Goal: Task Accomplishment & Management: Complete application form

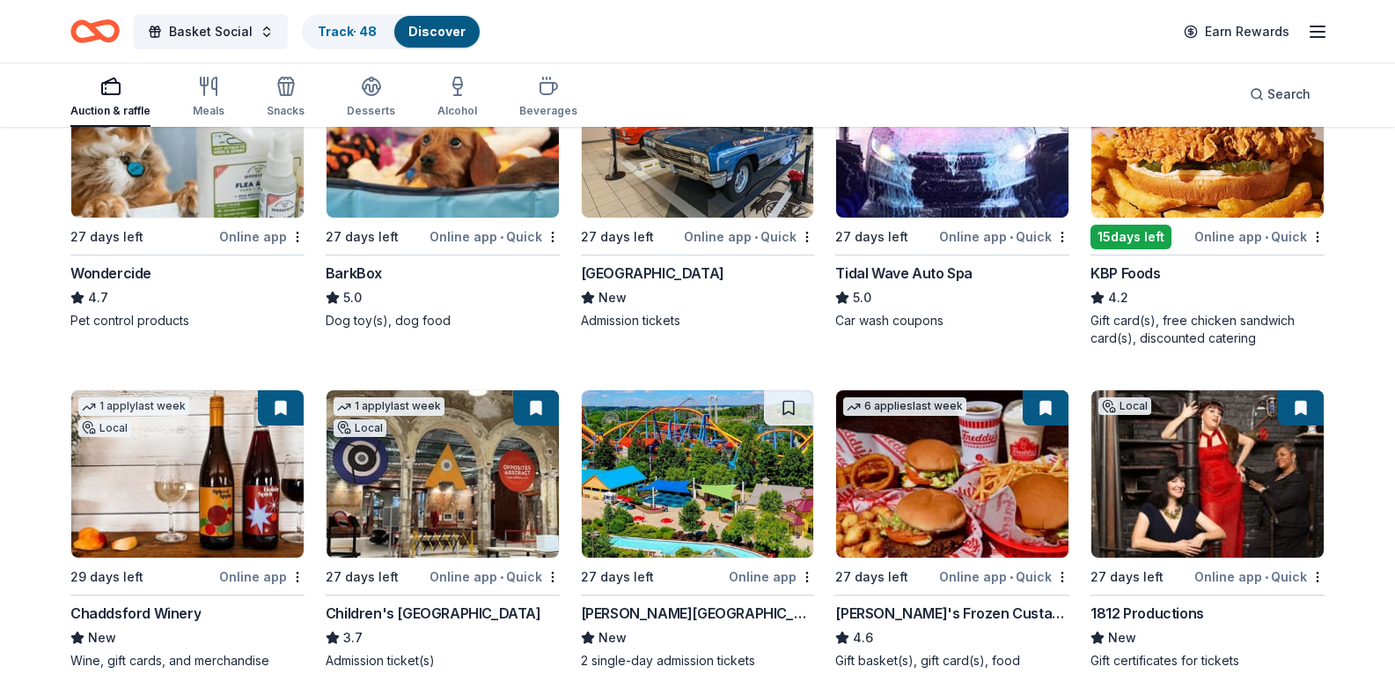
scroll to position [968, 0]
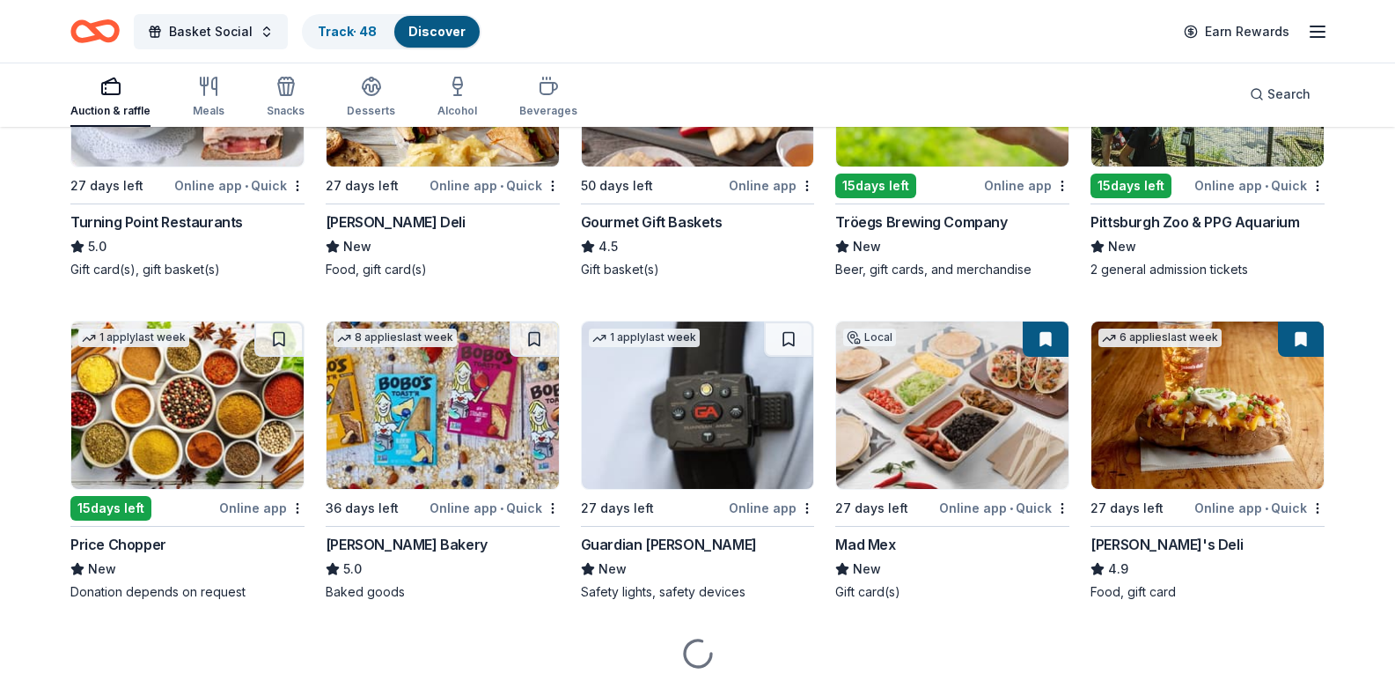
scroll to position [1673, 0]
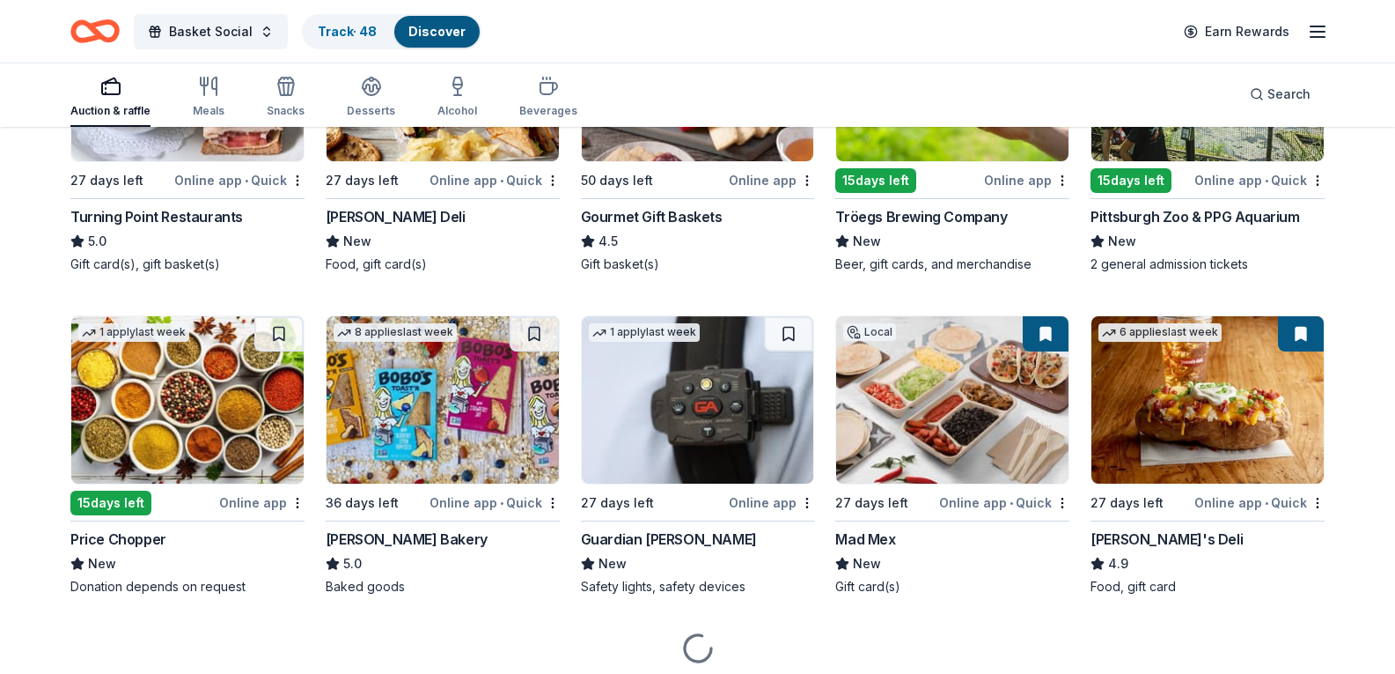
click at [545, 29] on button at bounding box center [534, 11] width 49 height 35
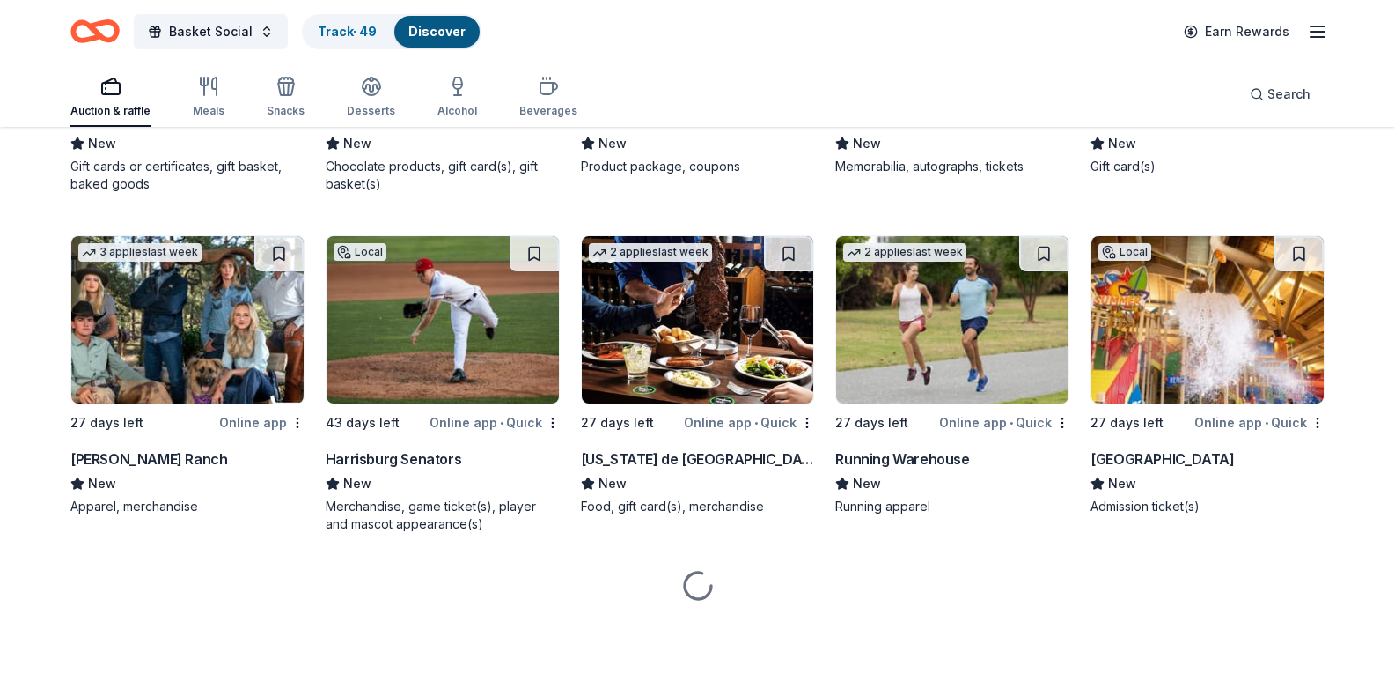
scroll to position [5028, 0]
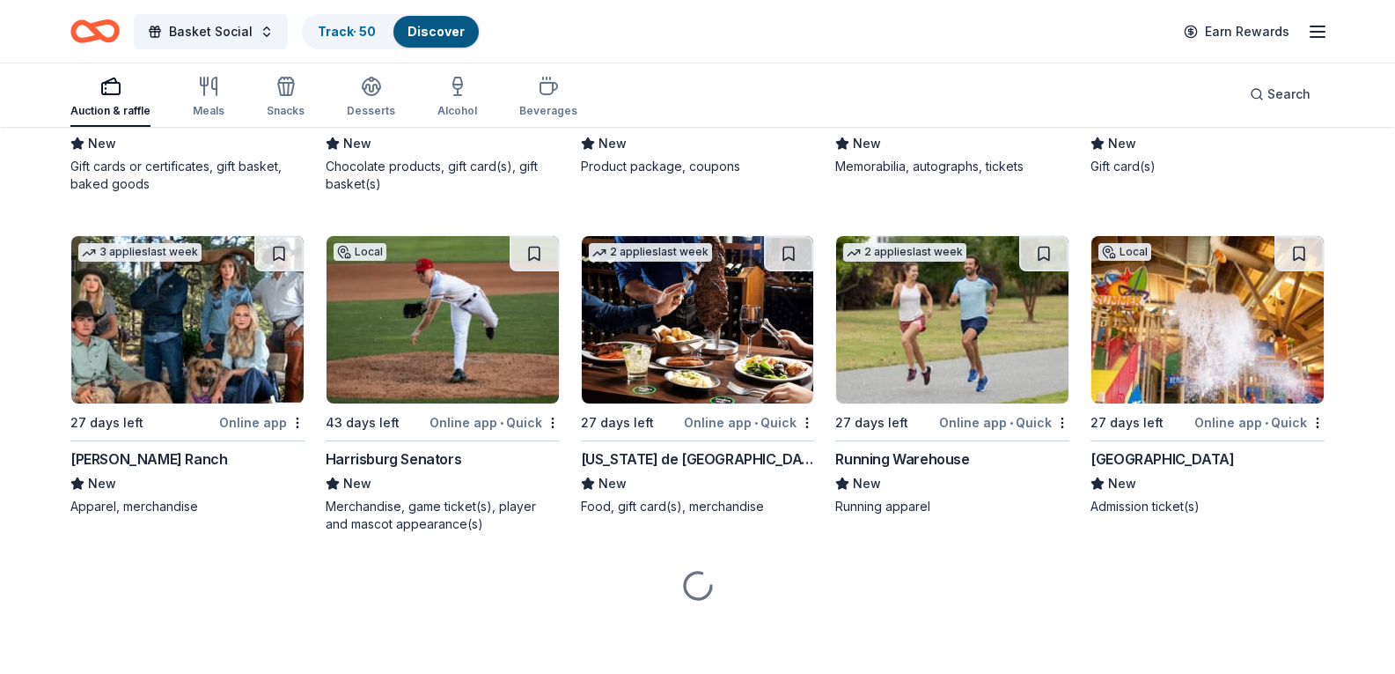
scroll to position [5380, 0]
click at [984, 77] on div "Auction & raffle Meals Snacks Desserts Alcohol Beverages Search" at bounding box center [697, 94] width 1255 height 65
drag, startPoint x: 270, startPoint y: 241, endPoint x: 233, endPoint y: 241, distance: 37.0
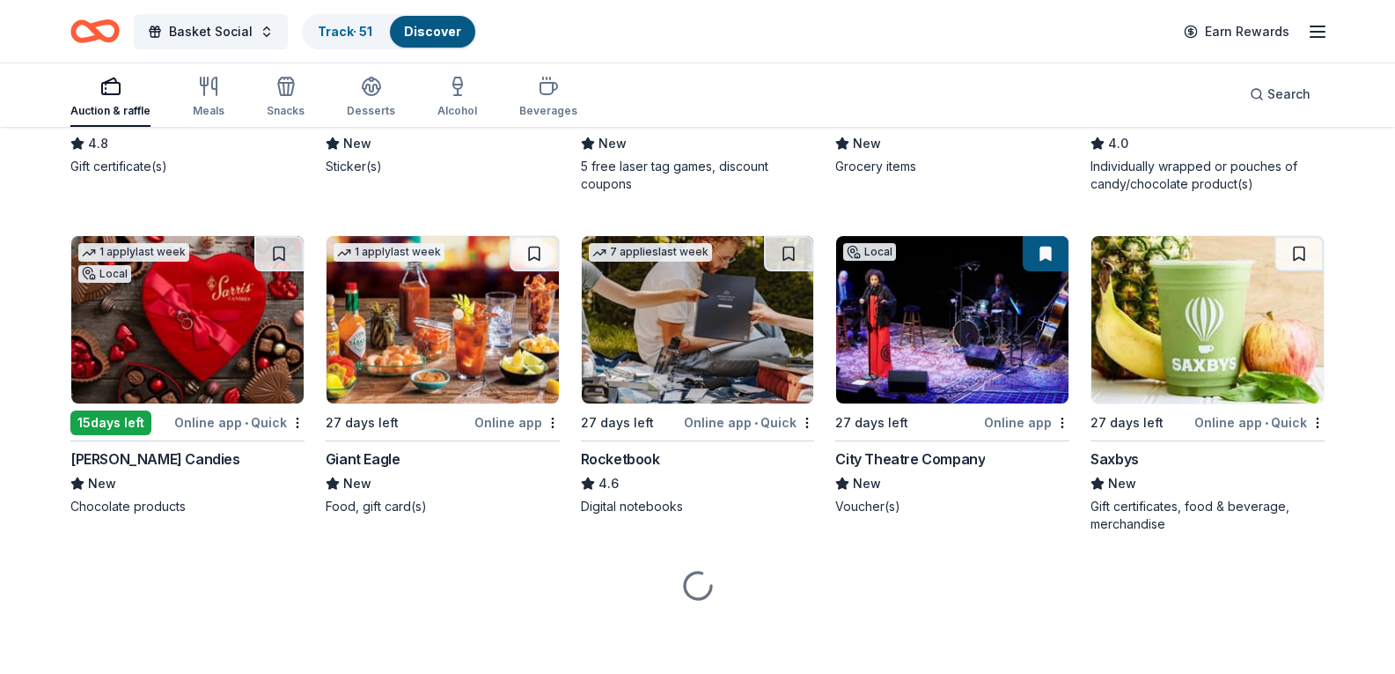
scroll to position [5792, 0]
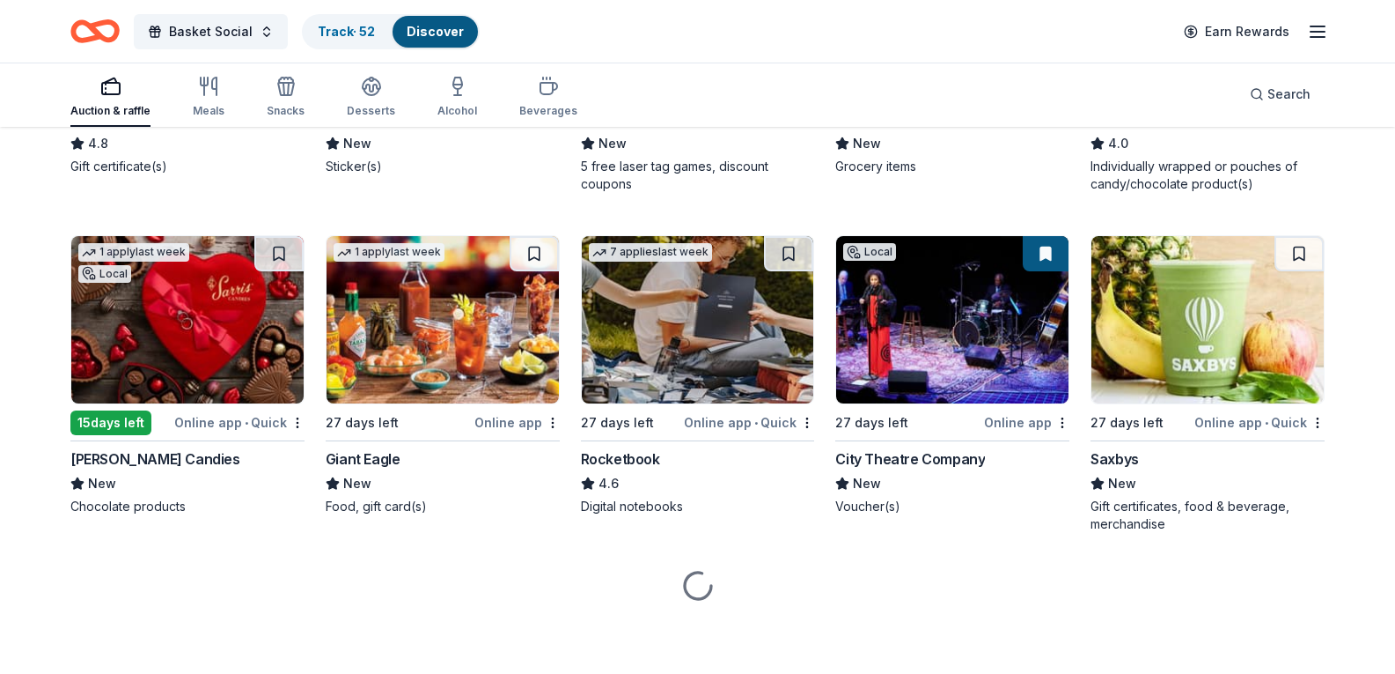
scroll to position [6497, 0]
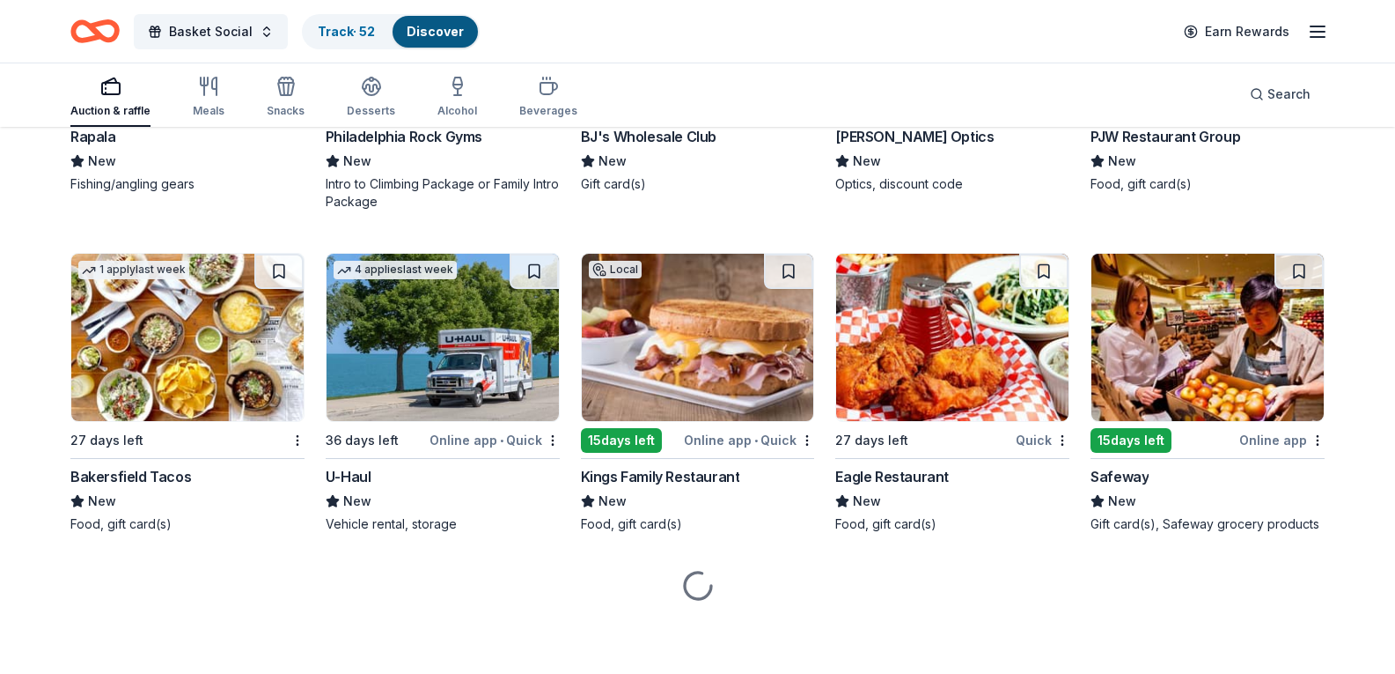
click at [334, 24] on link "Track · 53" at bounding box center [346, 31] width 57 height 15
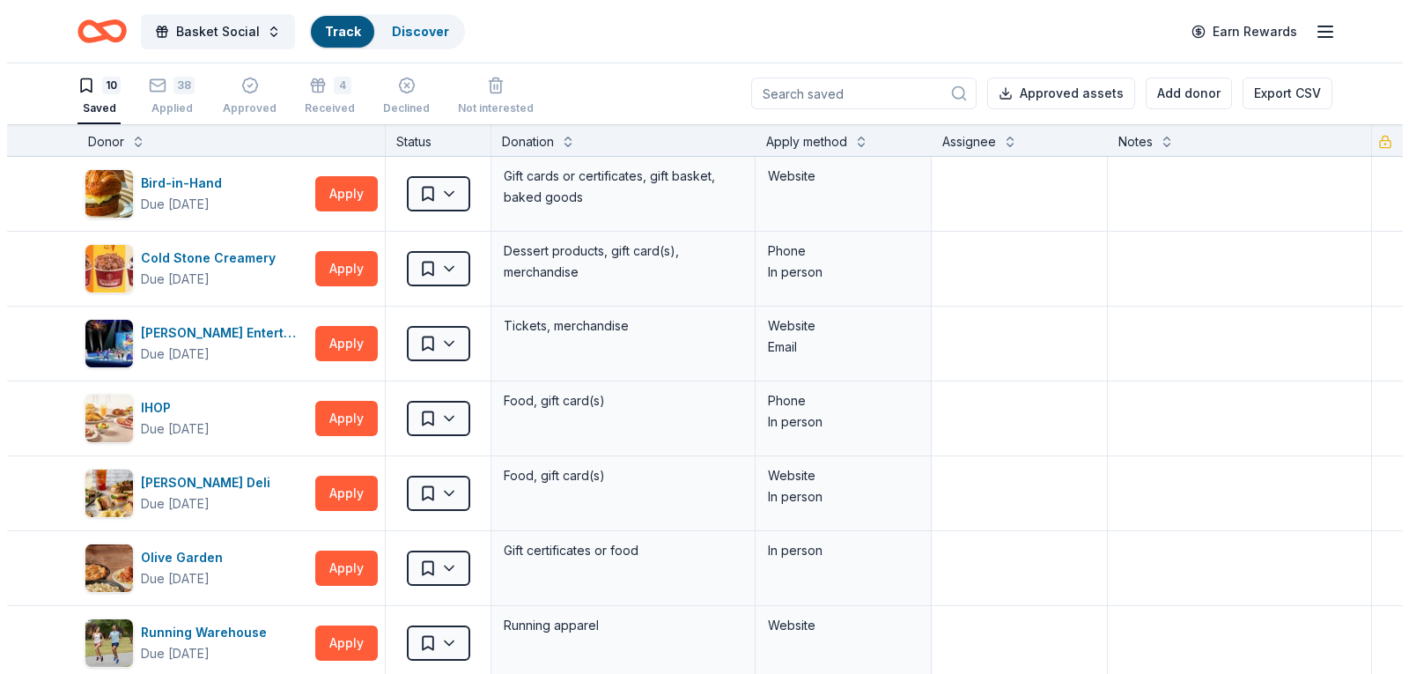
scroll to position [1, 0]
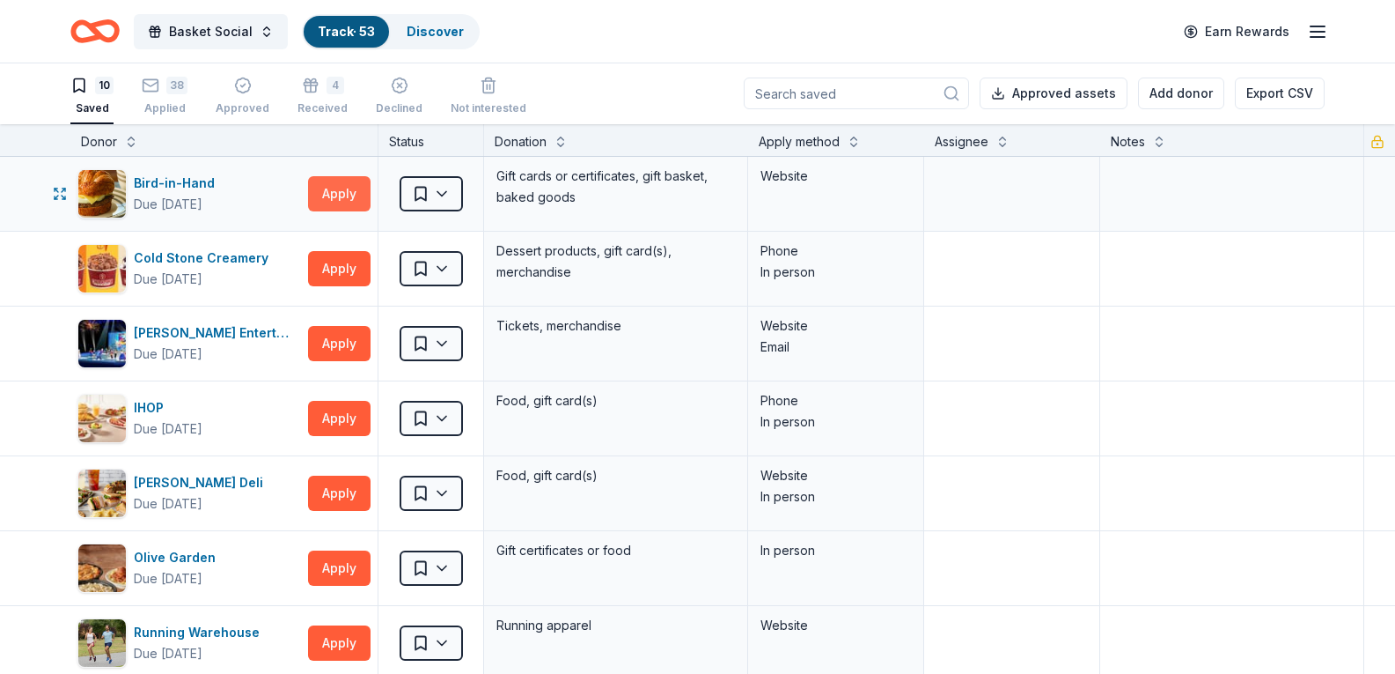
click at [326, 195] on button "Apply" at bounding box center [339, 193] width 63 height 35
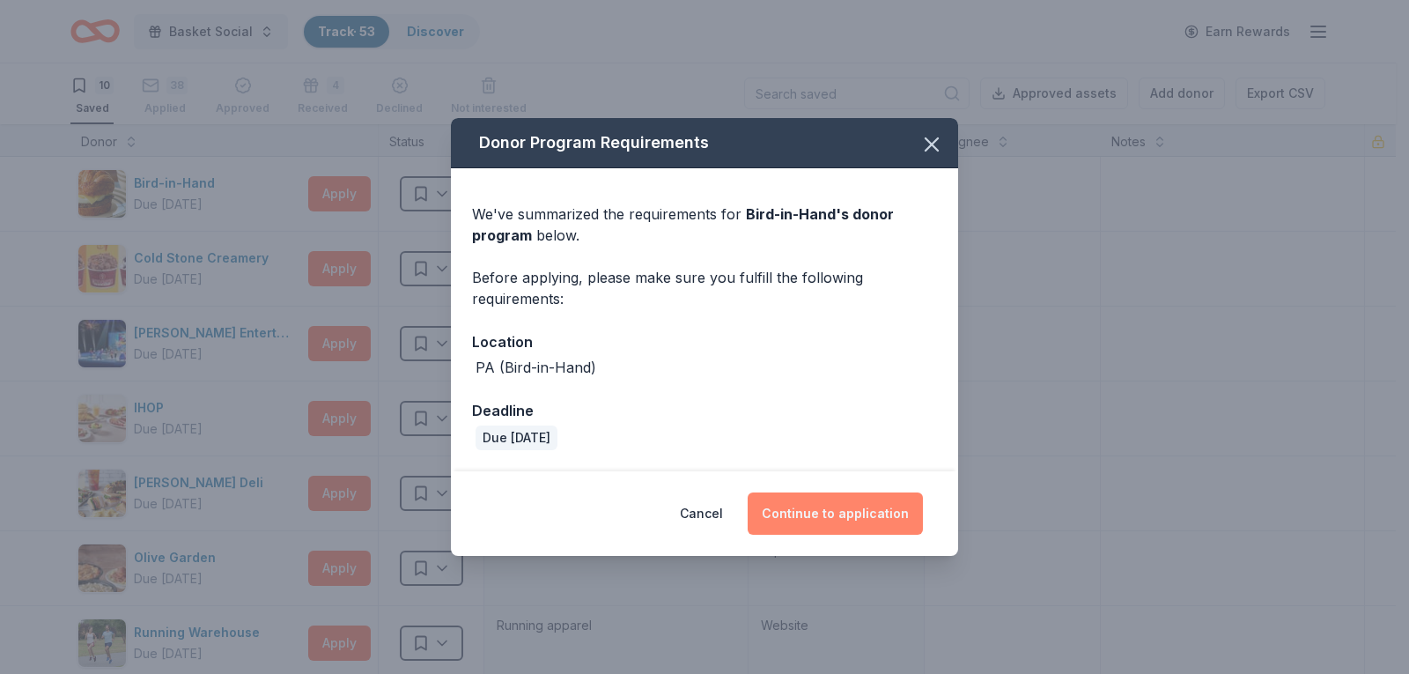
click at [889, 501] on button "Continue to application" at bounding box center [834, 513] width 175 height 42
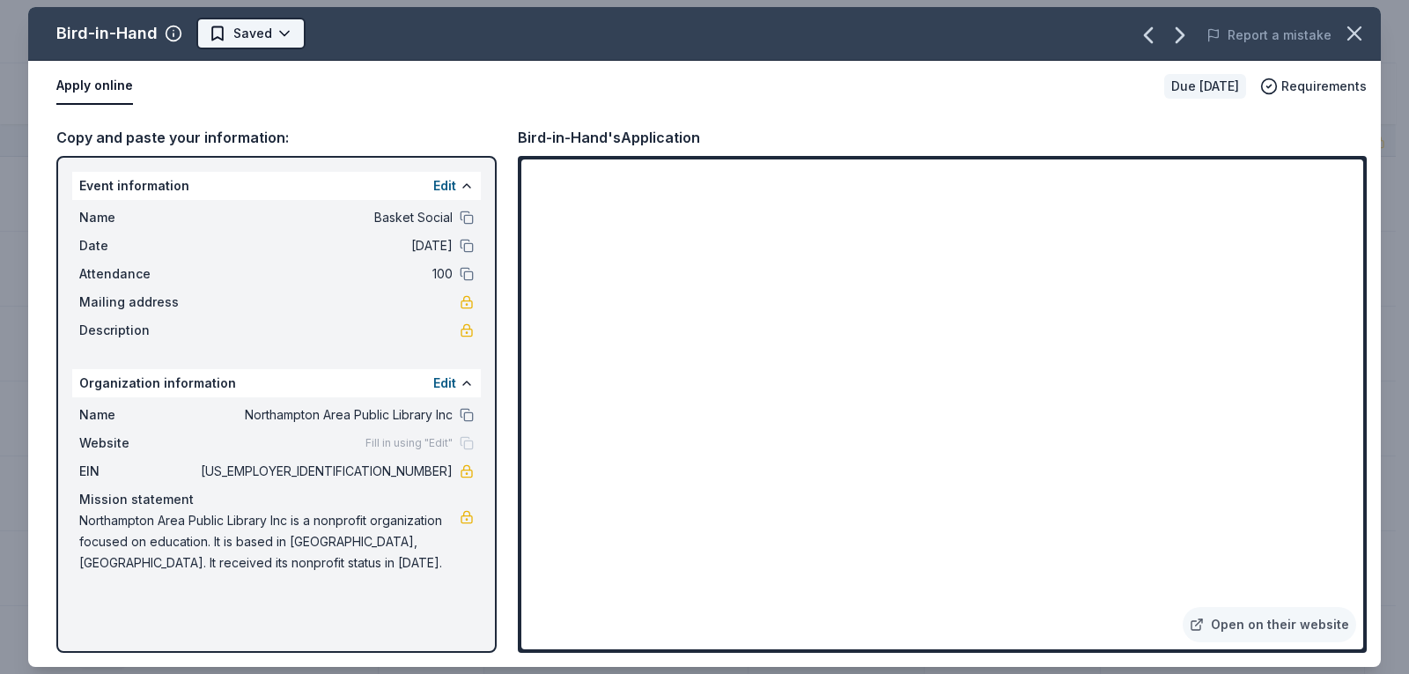
click at [254, 40] on html "Basket Social Track · 53 Discover Earn Rewards 10 Saved 38 Applied Approved 4 R…" at bounding box center [704, 336] width 1409 height 674
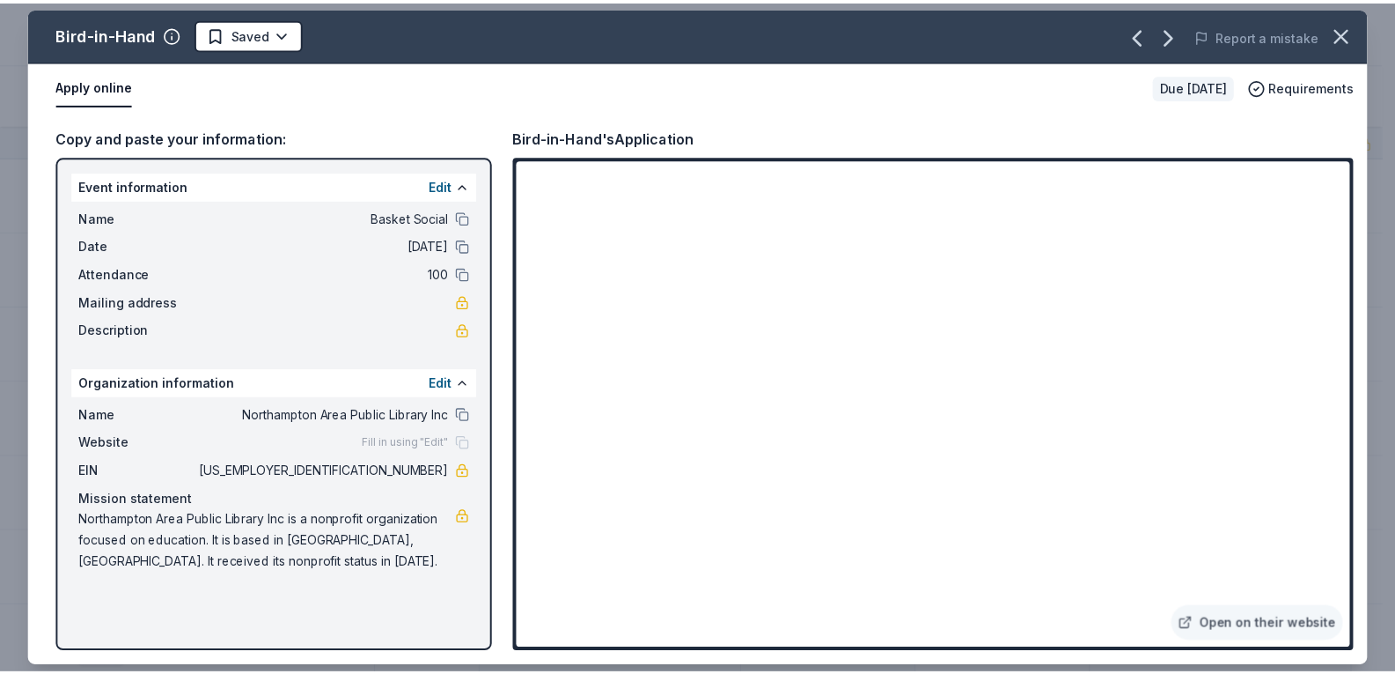
scroll to position [0, 0]
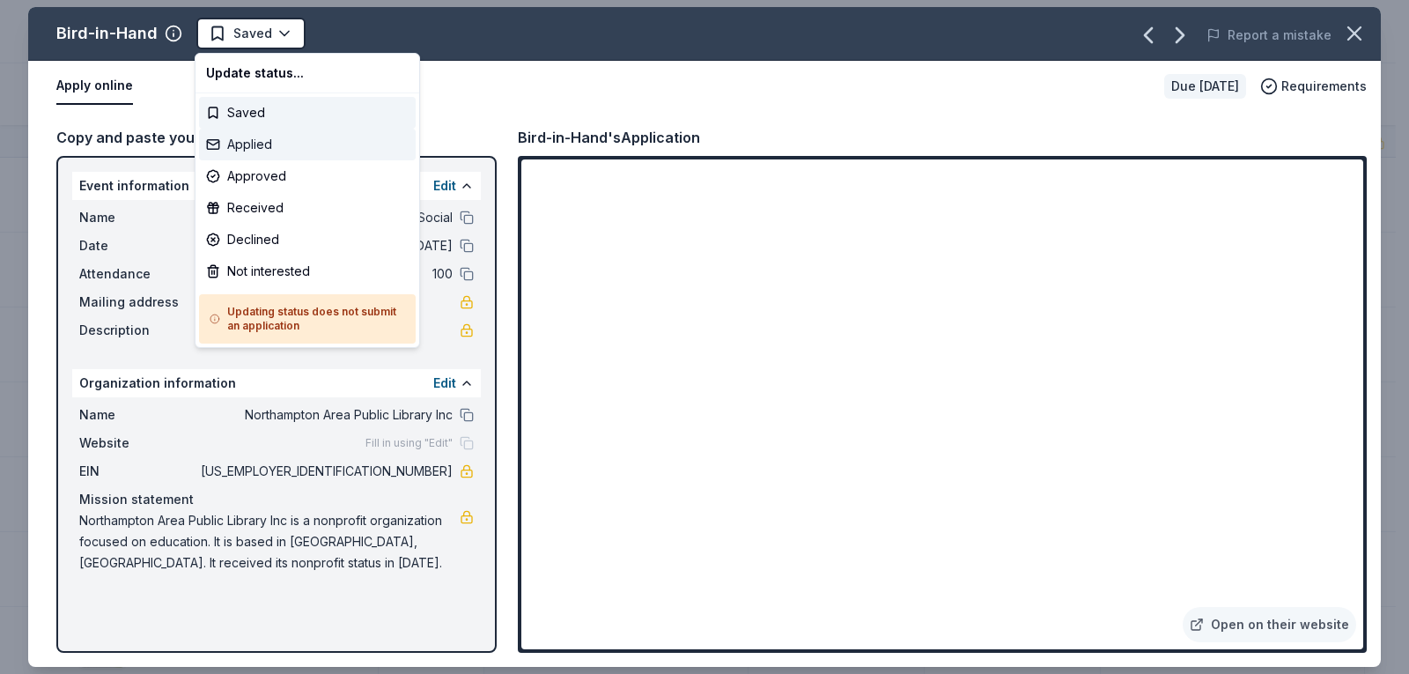
click at [256, 152] on div "Applied" at bounding box center [307, 145] width 217 height 32
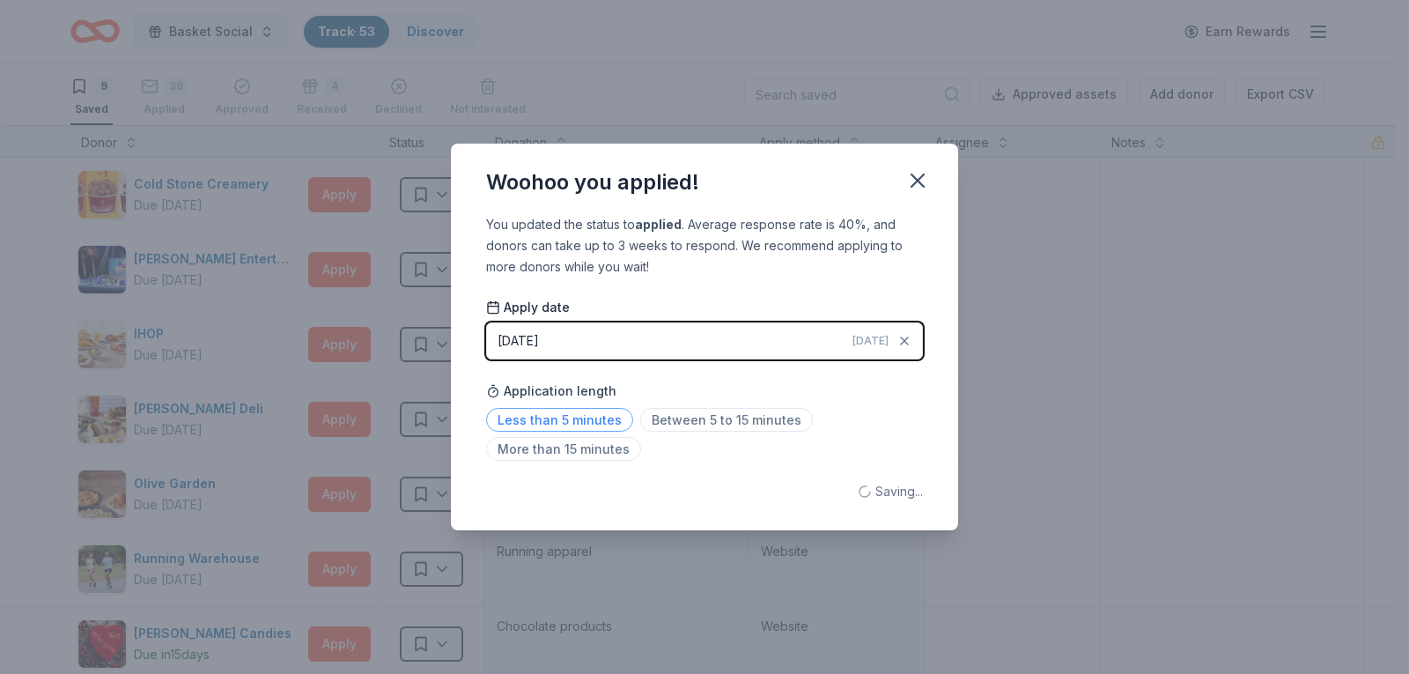
click at [579, 424] on span "Less than 5 minutes" at bounding box center [559, 420] width 147 height 24
click at [924, 181] on icon "button" at bounding box center [917, 180] width 25 height 25
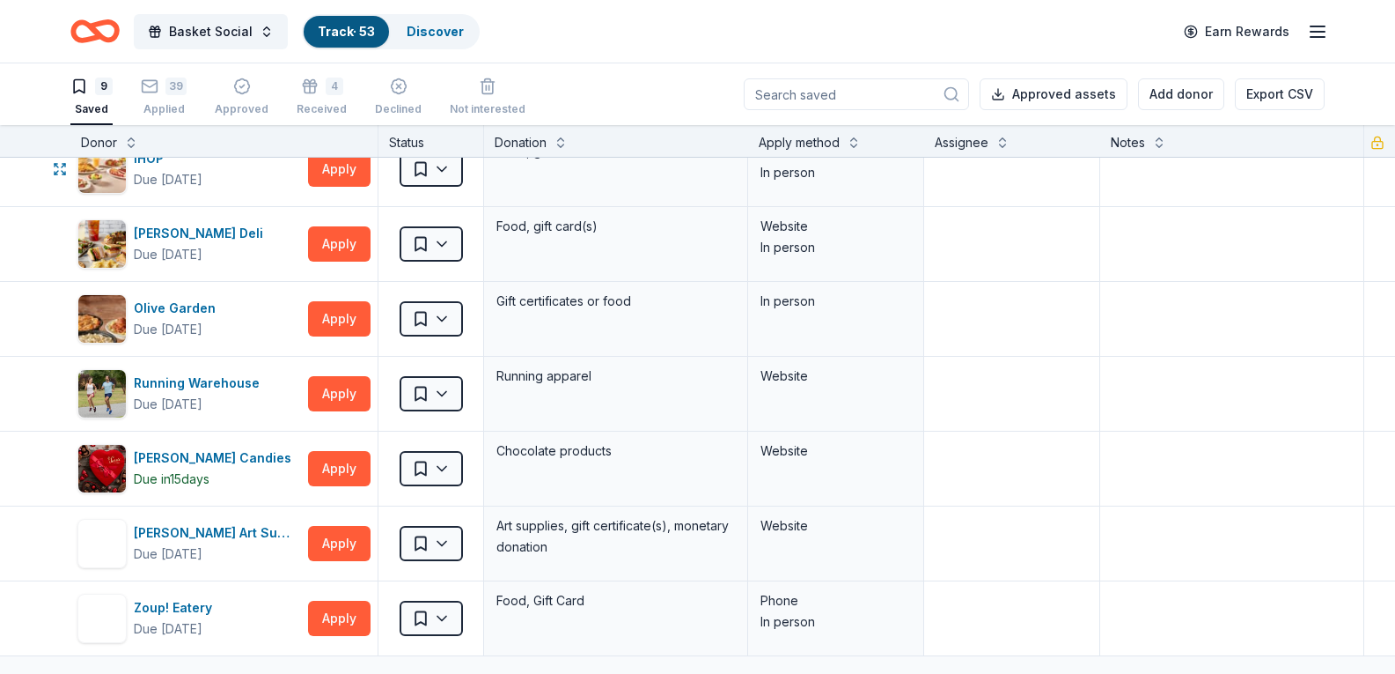
scroll to position [176, 0]
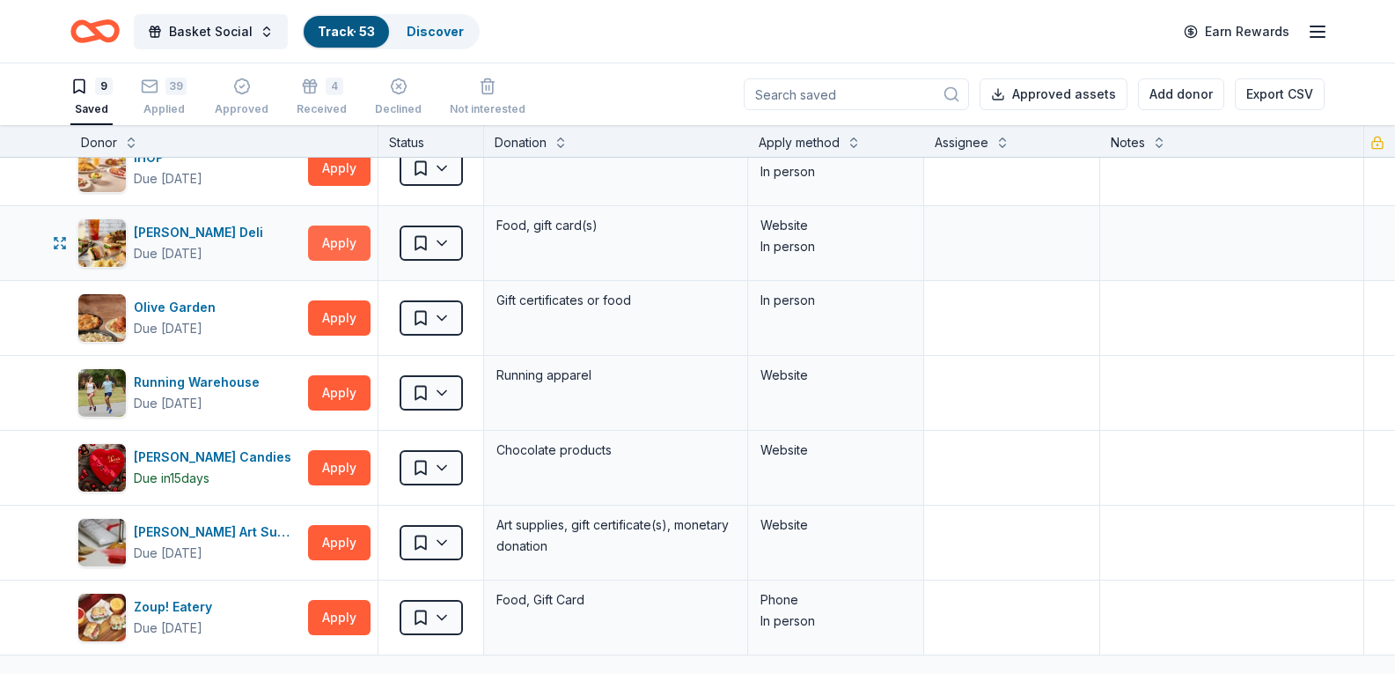
click at [335, 240] on button "Apply" at bounding box center [339, 242] width 63 height 35
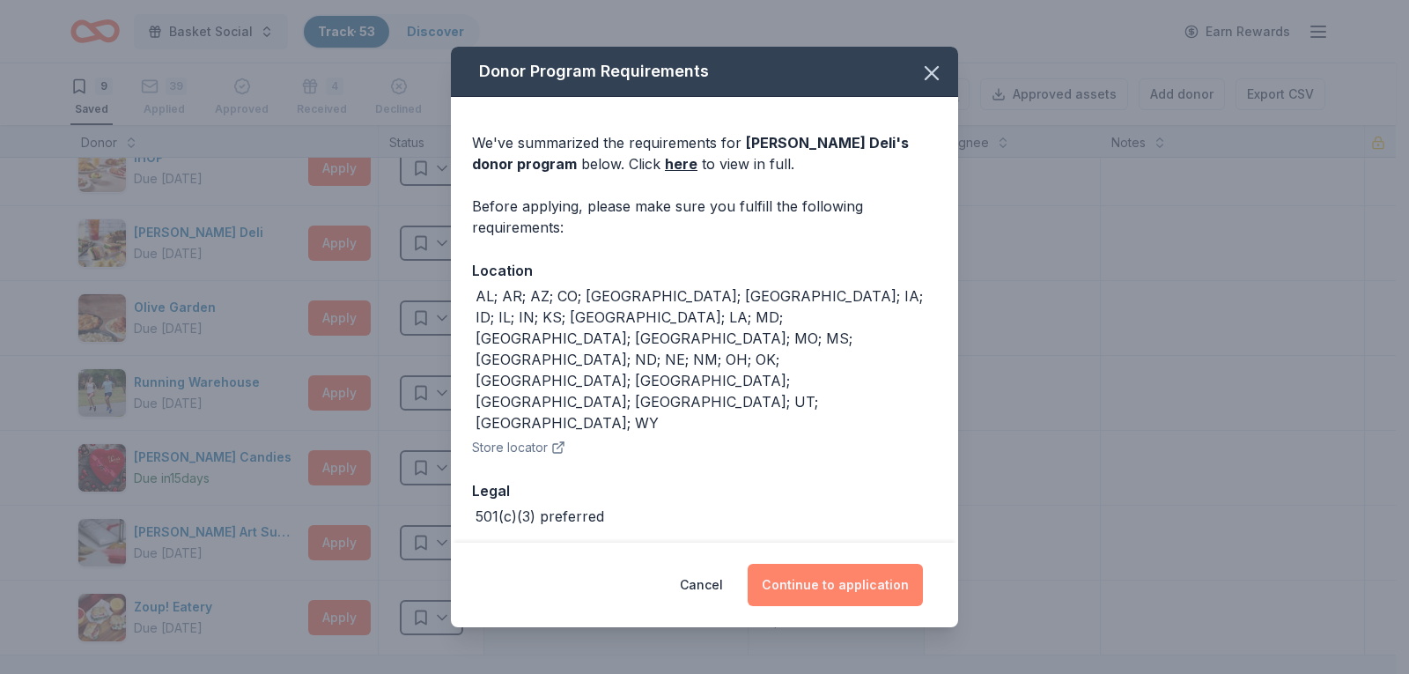
click at [877, 574] on button "Continue to application" at bounding box center [834, 584] width 175 height 42
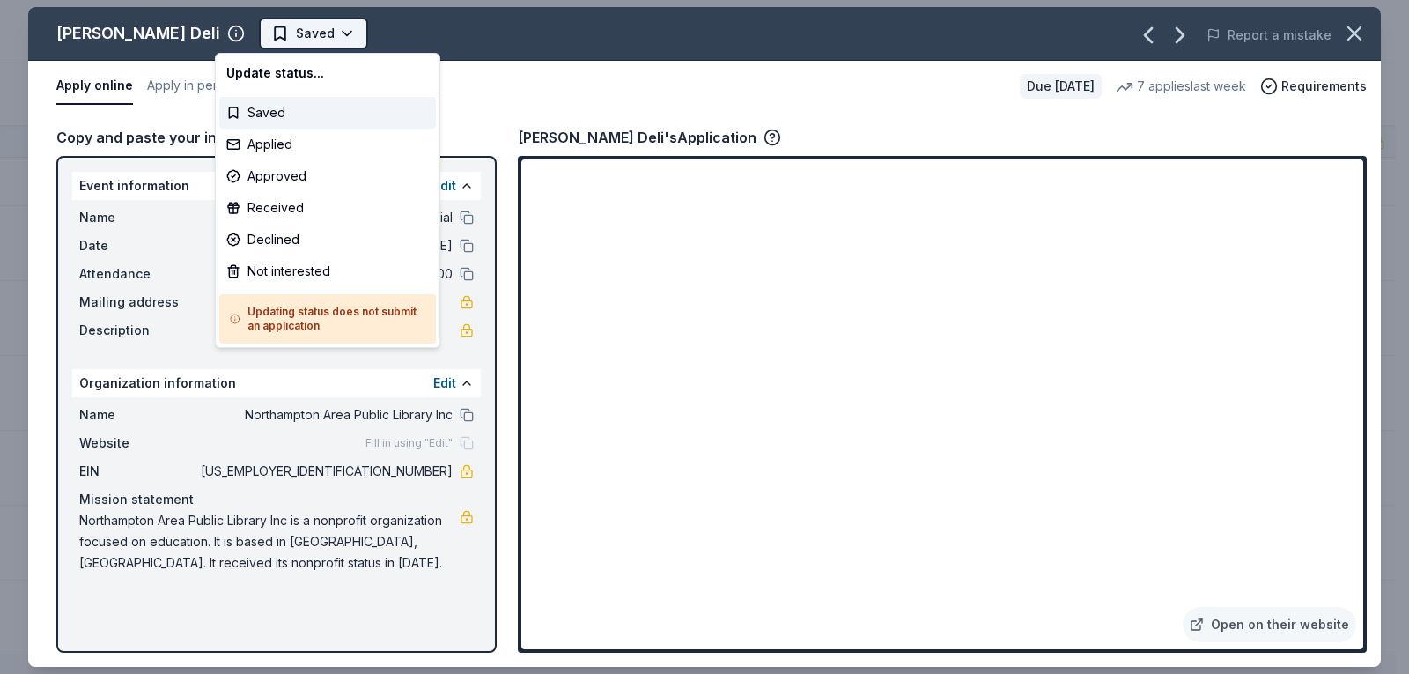
click at [289, 19] on html "Basket Social Track · 53 Discover Earn Rewards 9 Saved 39 Applied Approved 4 Re…" at bounding box center [704, 337] width 1409 height 674
click at [263, 140] on div "Applied" at bounding box center [327, 145] width 217 height 32
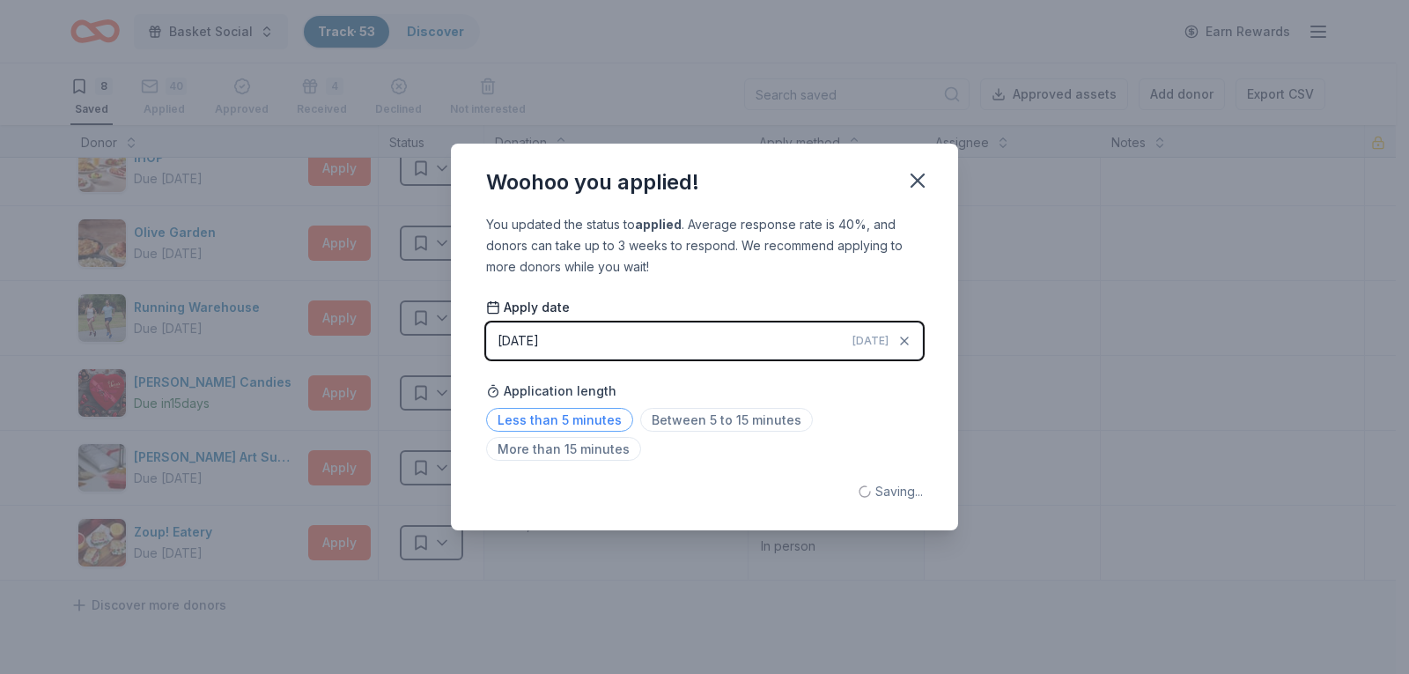
click at [559, 423] on span "Less than 5 minutes" at bounding box center [559, 420] width 147 height 24
click at [927, 188] on icon "button" at bounding box center [917, 180] width 25 height 25
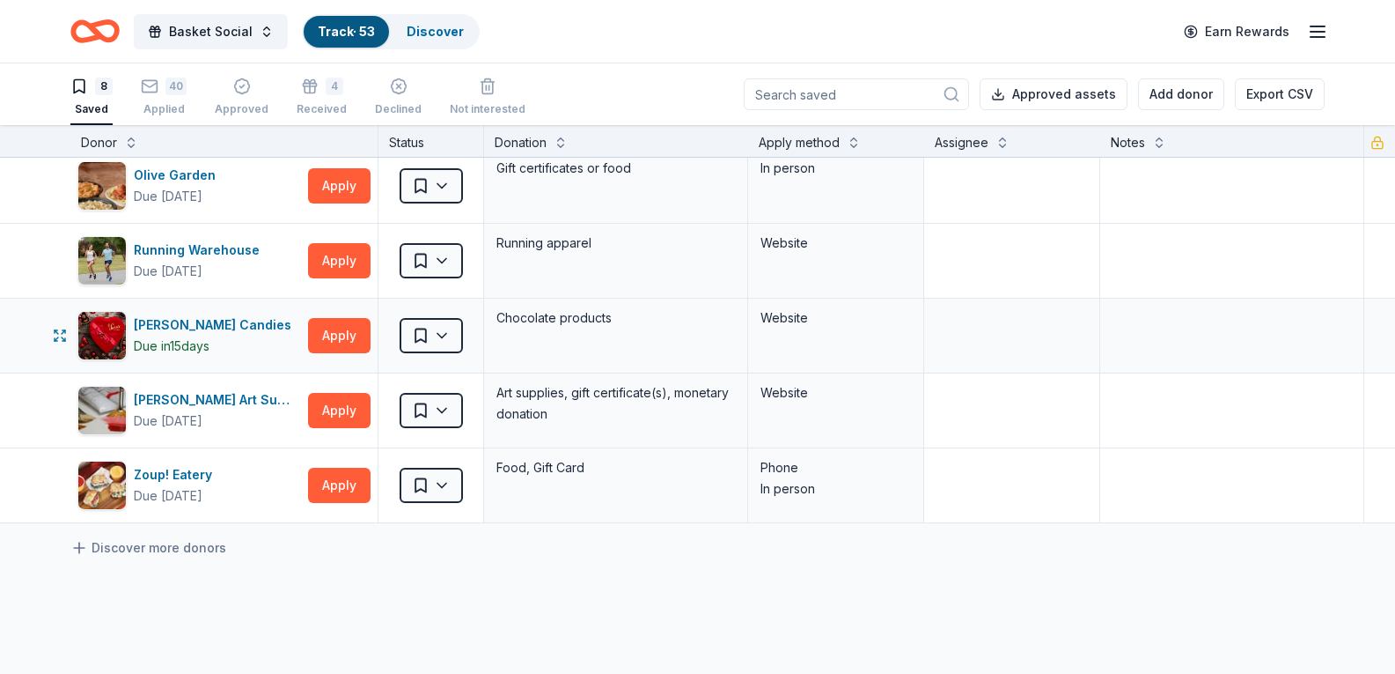
scroll to position [264, 0]
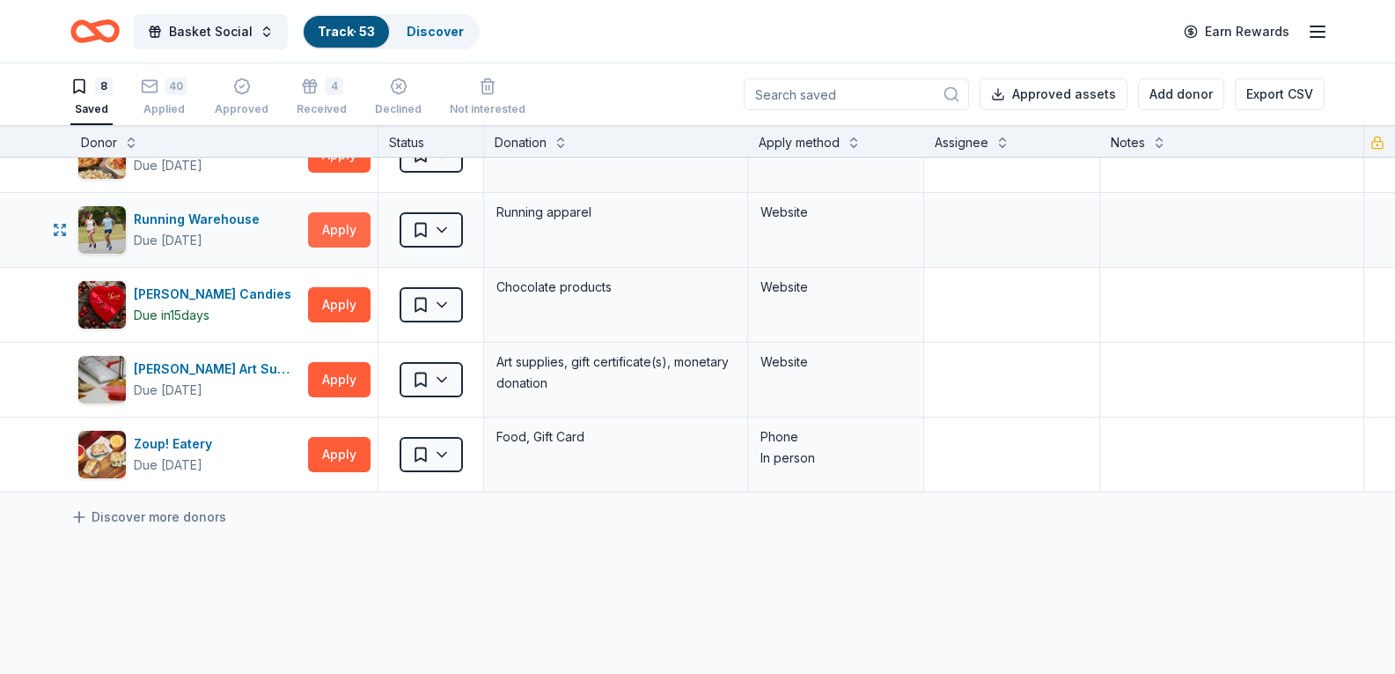
click at [329, 223] on button "Apply" at bounding box center [339, 229] width 63 height 35
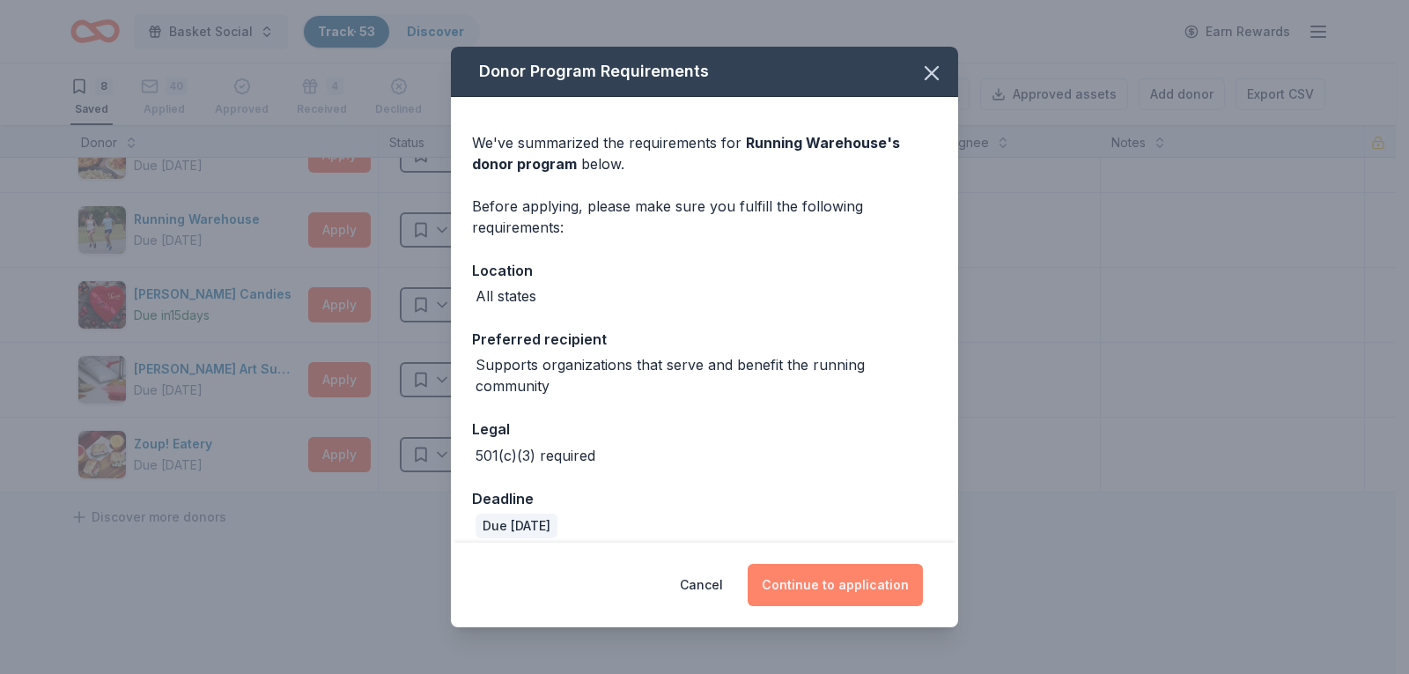
click at [821, 574] on button "Continue to application" at bounding box center [834, 584] width 175 height 42
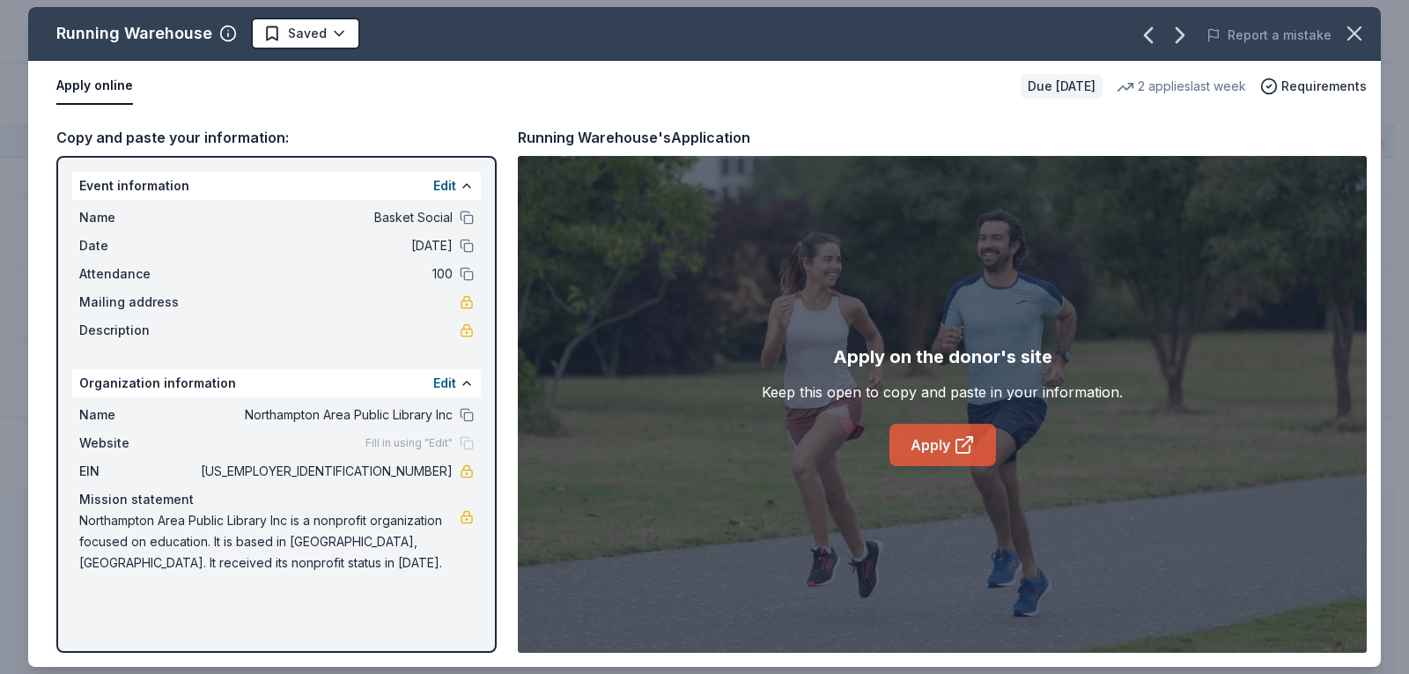
click at [939, 436] on link "Apply" at bounding box center [942, 444] width 107 height 42
click at [319, 32] on html "Basket Social Track · 53 Discover Earn Rewards 8 Saved 40 Applied Approved 4 Re…" at bounding box center [704, 337] width 1409 height 674
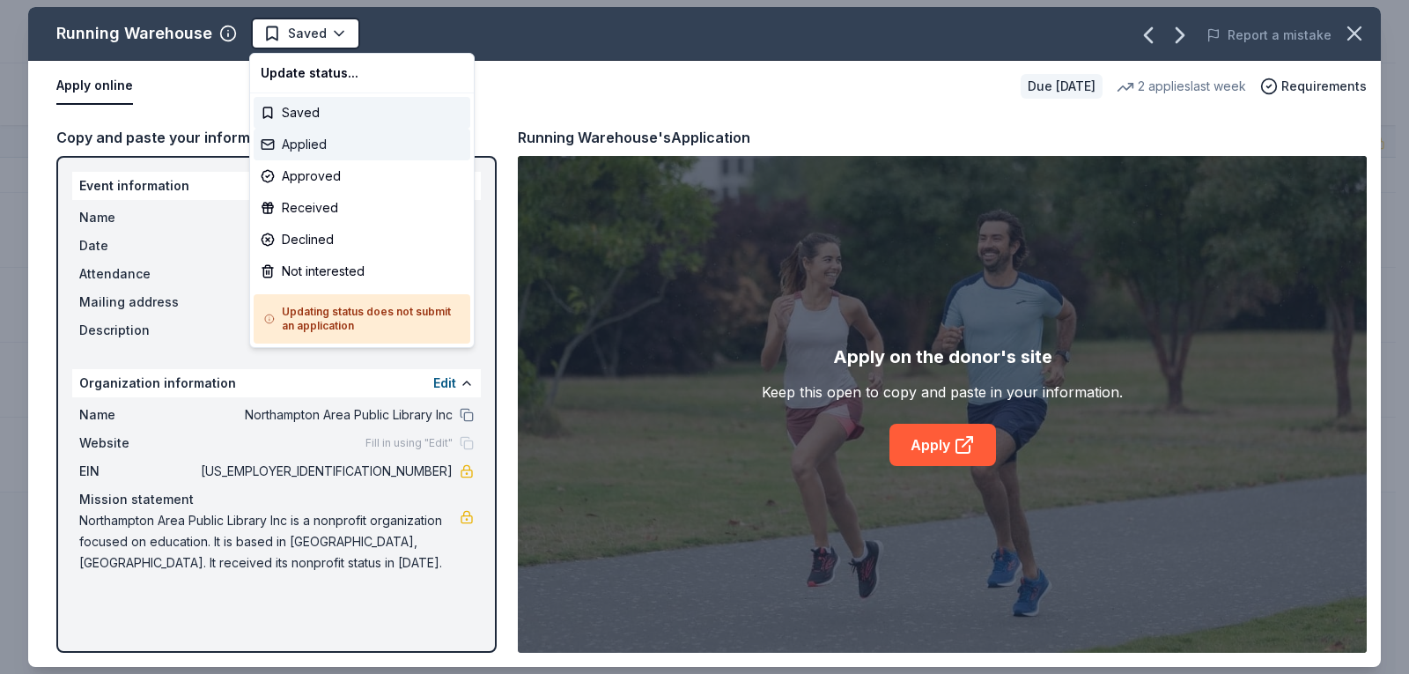
click at [333, 141] on div "Applied" at bounding box center [362, 145] width 217 height 32
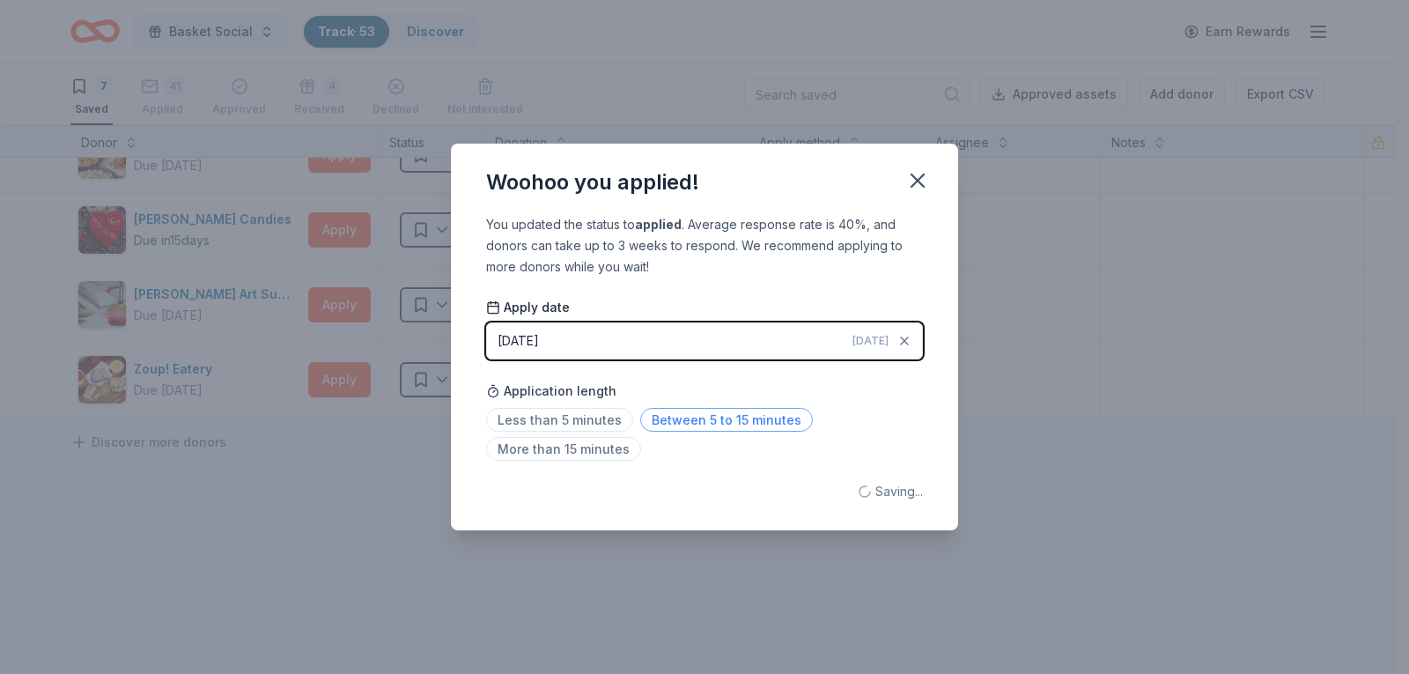
click at [665, 420] on span "Between 5 to 15 minutes" at bounding box center [726, 420] width 173 height 24
click at [912, 174] on icon "button" at bounding box center [917, 180] width 12 height 12
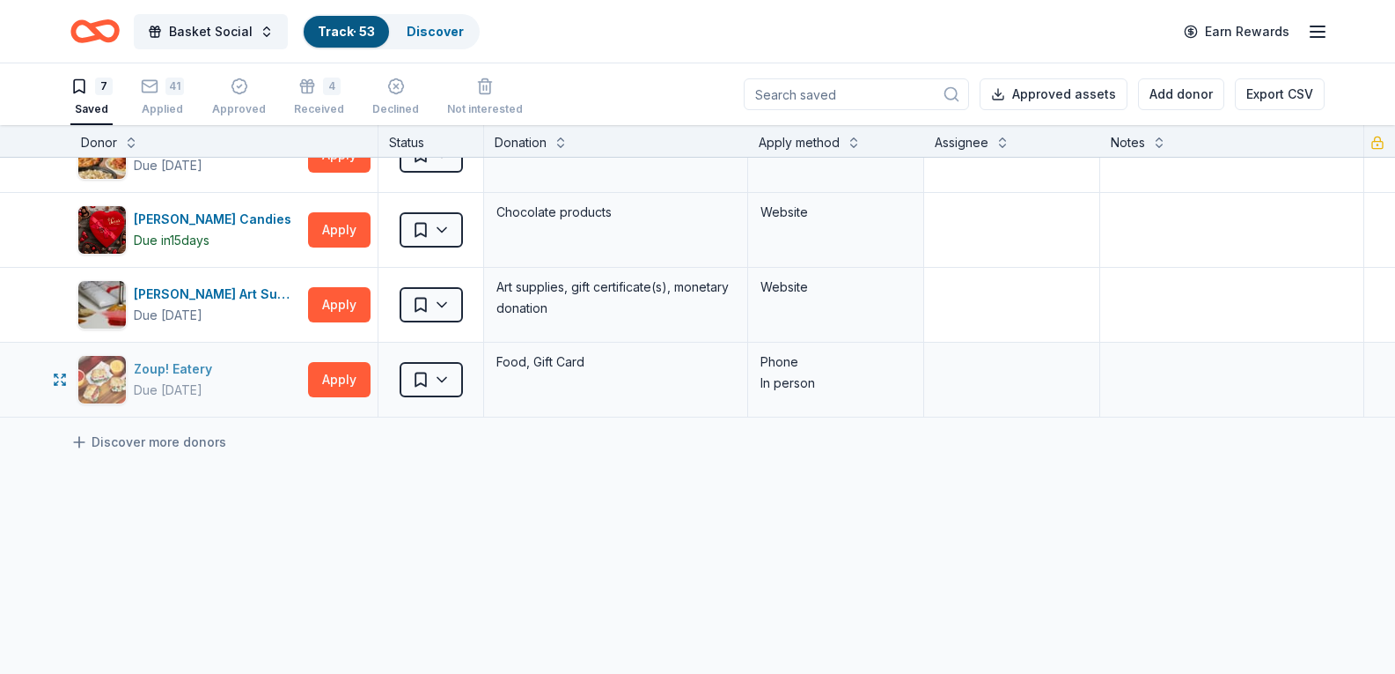
scroll to position [176, 0]
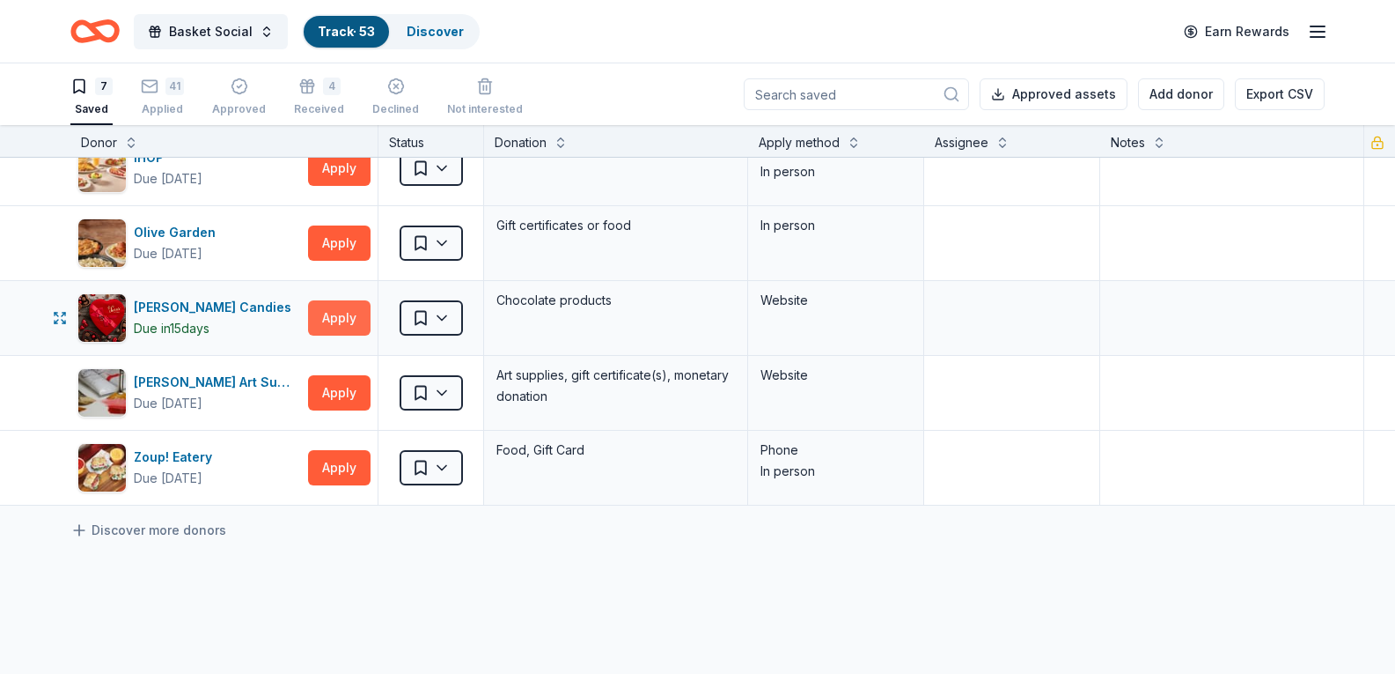
click at [328, 325] on button "Apply" at bounding box center [339, 317] width 63 height 35
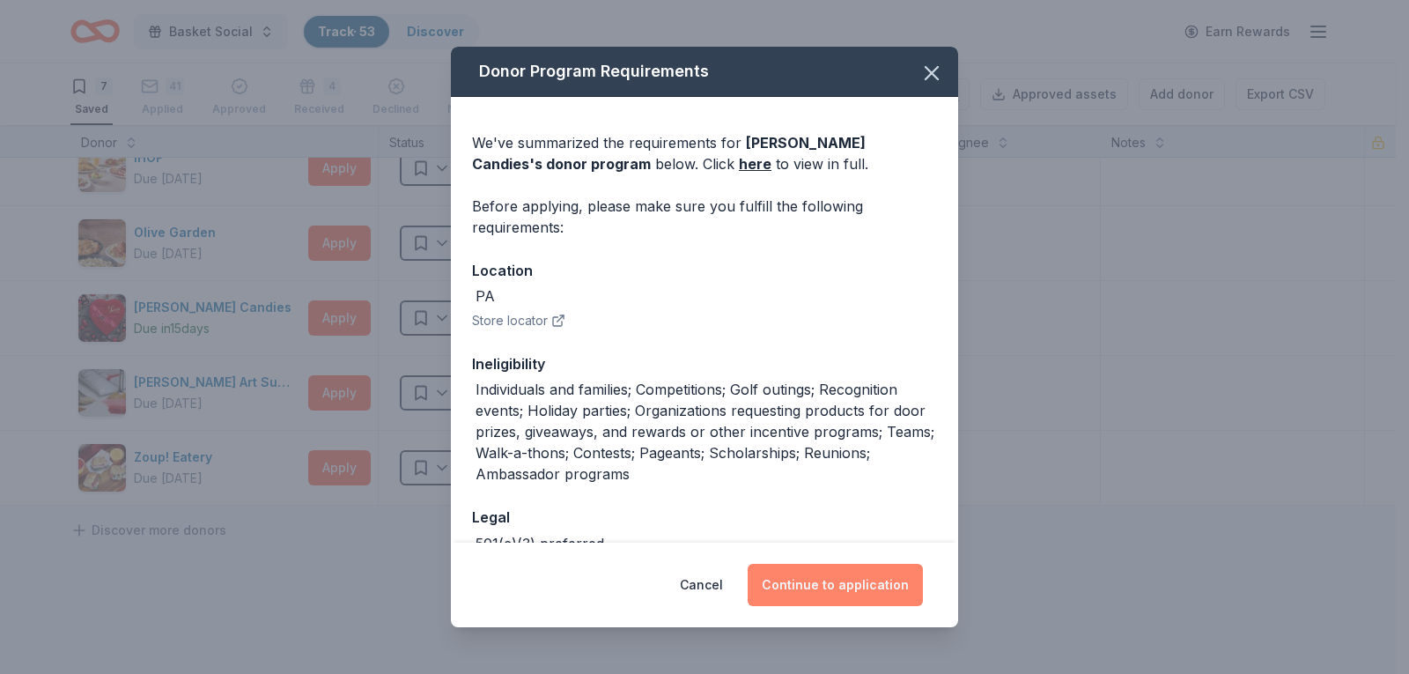
click at [863, 601] on button "Continue to application" at bounding box center [834, 584] width 175 height 42
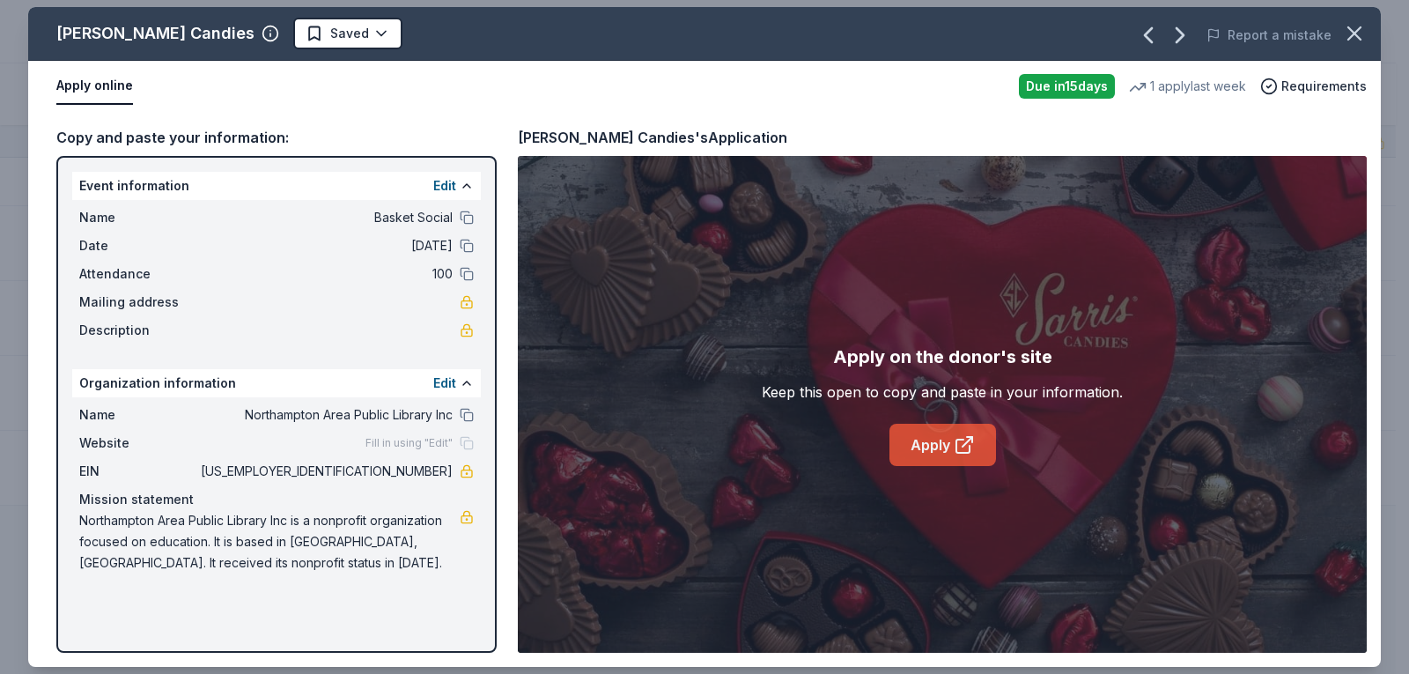
click at [946, 444] on link "Apply" at bounding box center [942, 444] width 107 height 42
click at [299, 41] on html "Basket Social Track · 53 Discover Earn Rewards 7 Saved 41 Applied Approved 4 Re…" at bounding box center [704, 337] width 1409 height 674
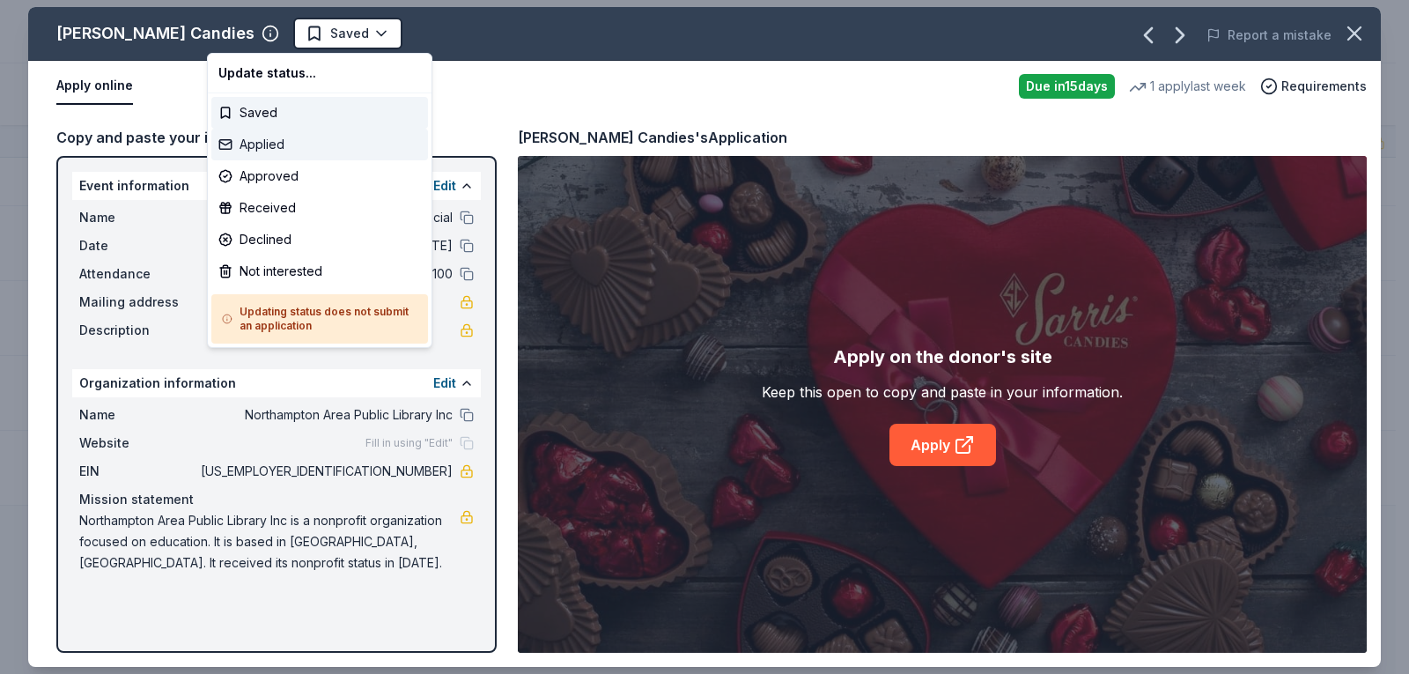
click at [279, 147] on div "Applied" at bounding box center [319, 145] width 217 height 32
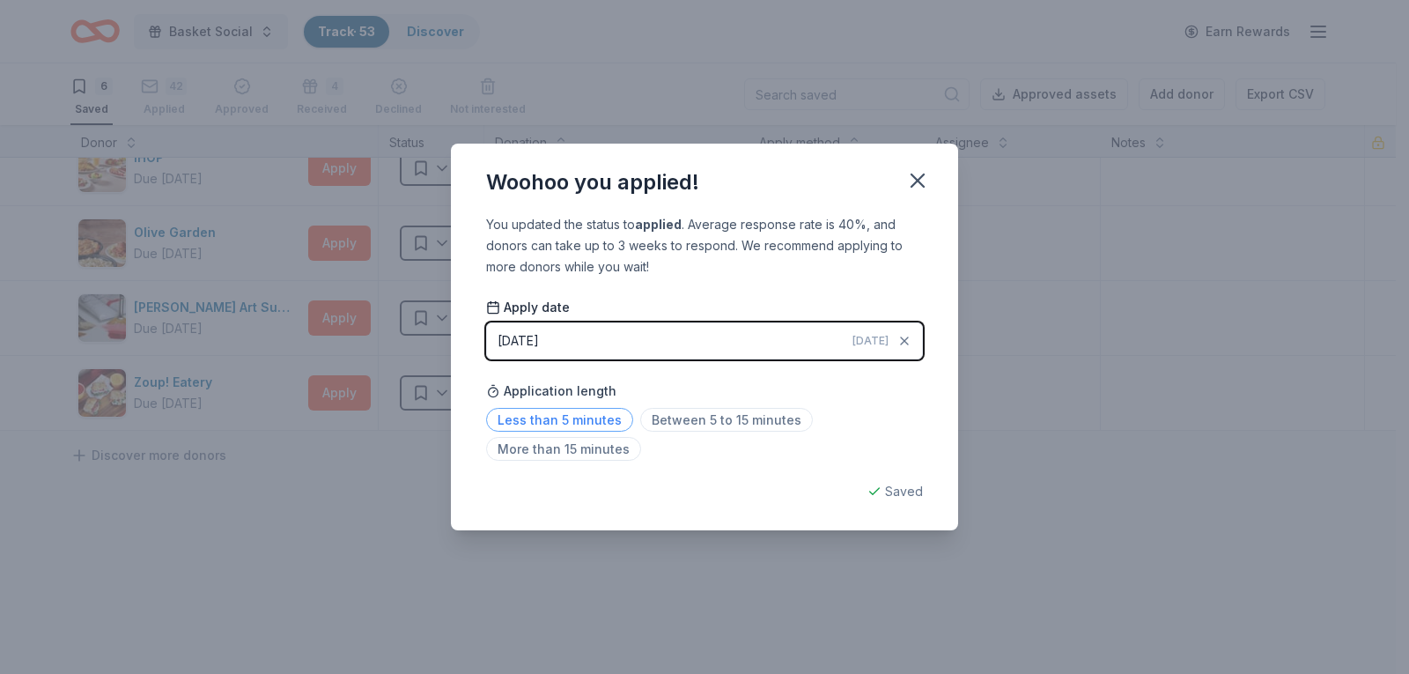
click at [604, 421] on span "Less than 5 minutes" at bounding box center [559, 420] width 147 height 24
click at [911, 189] on icon "button" at bounding box center [917, 180] width 25 height 25
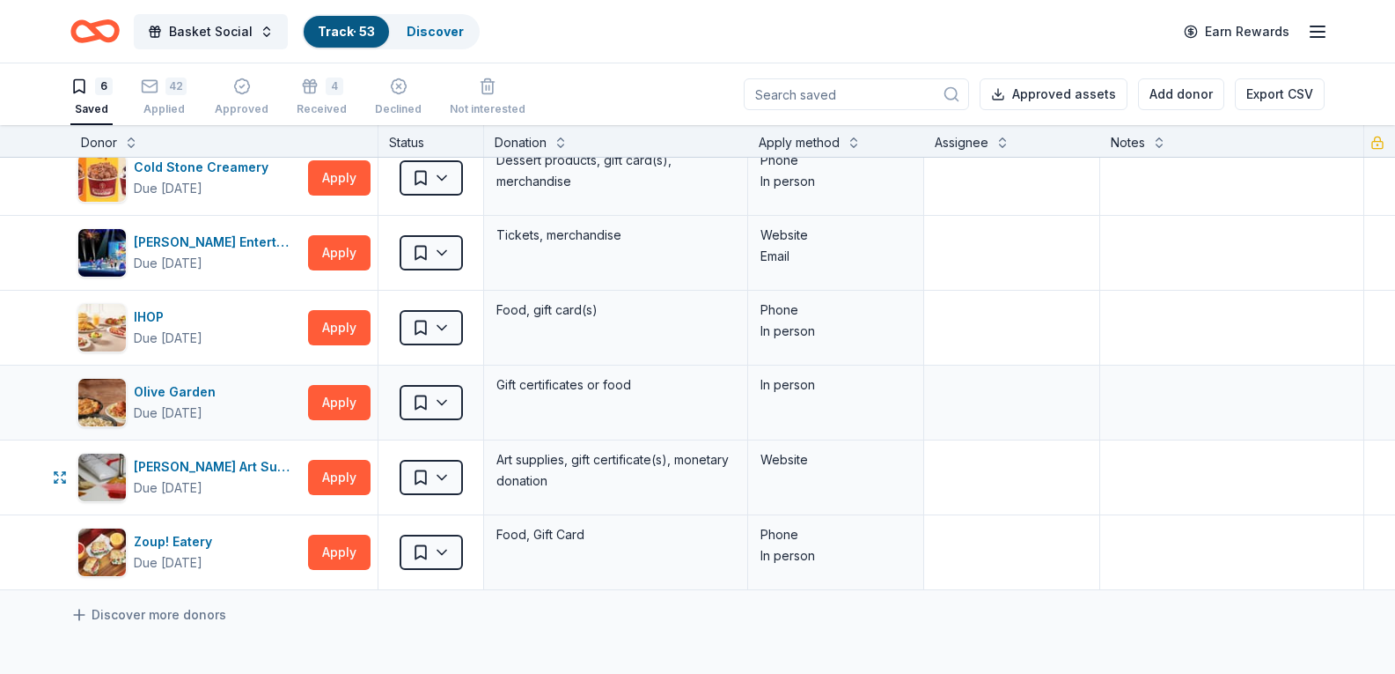
scroll to position [0, 0]
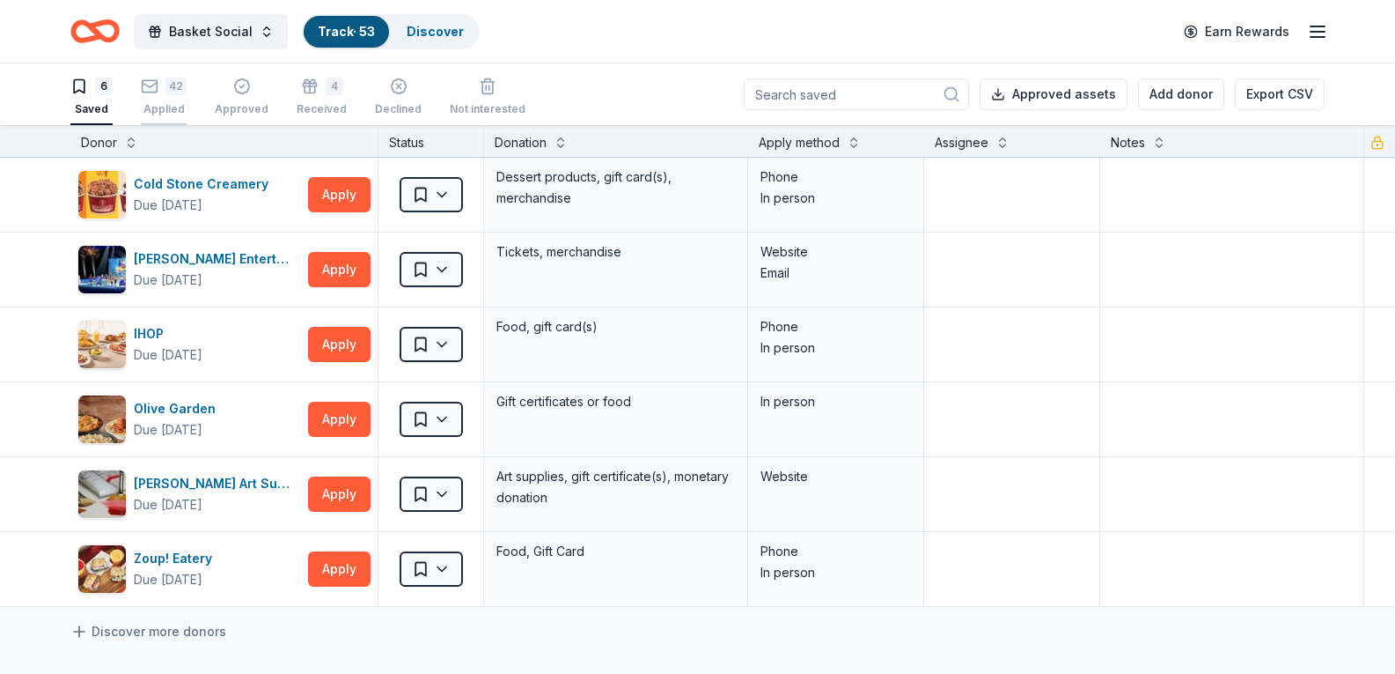
click at [163, 94] on div "42" at bounding box center [164, 86] width 46 height 18
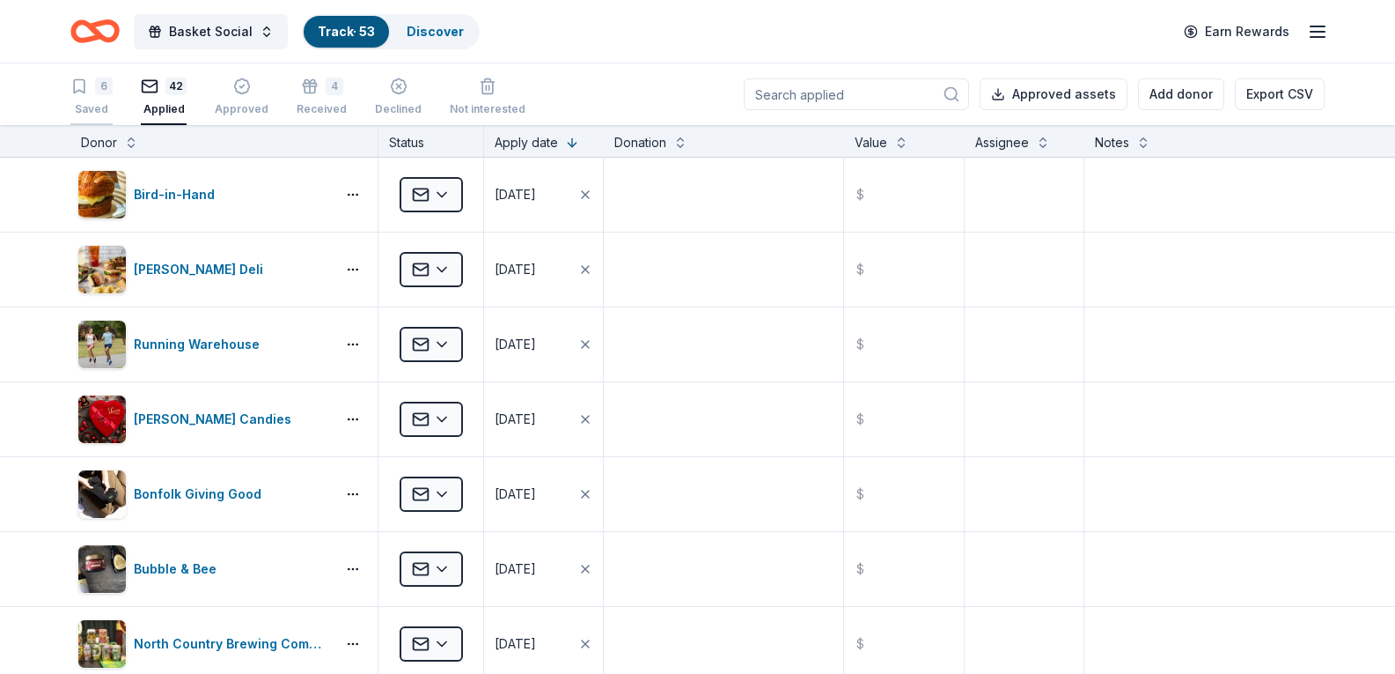
click at [97, 83] on div "6" at bounding box center [104, 86] width 18 height 18
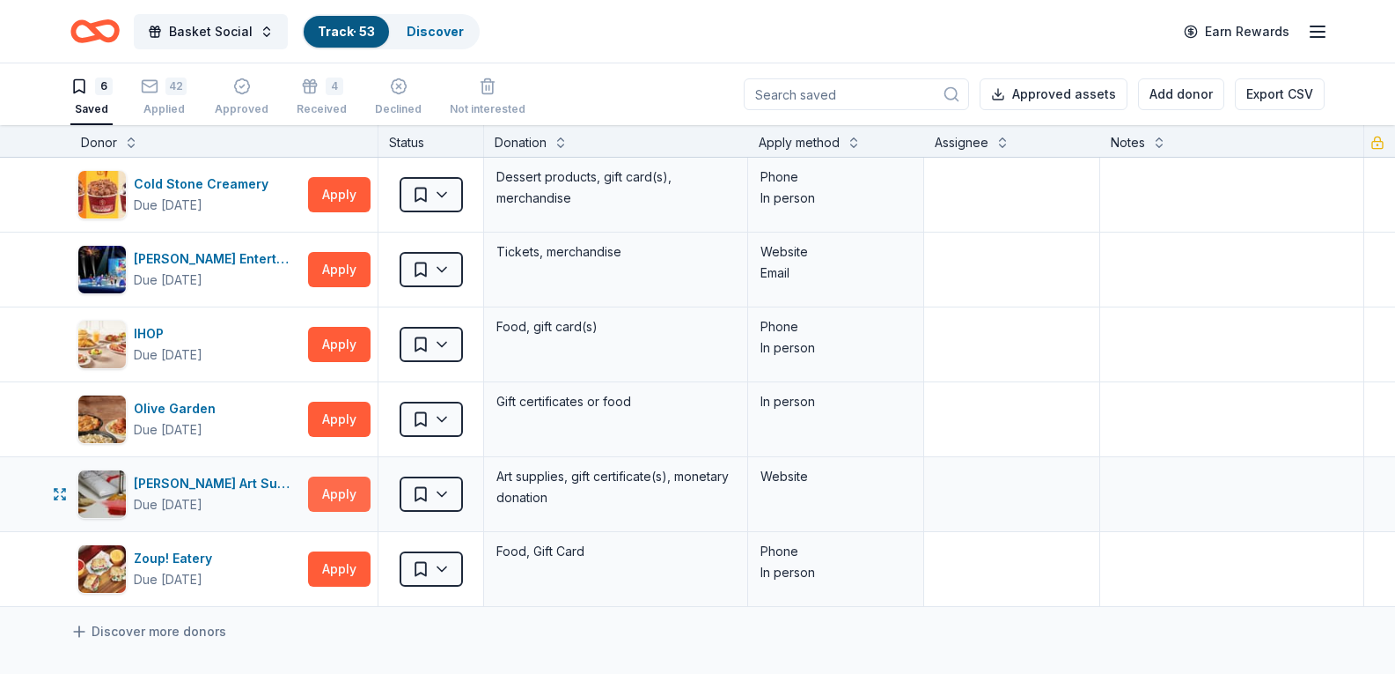
click at [331, 493] on button "Apply" at bounding box center [339, 493] width 63 height 35
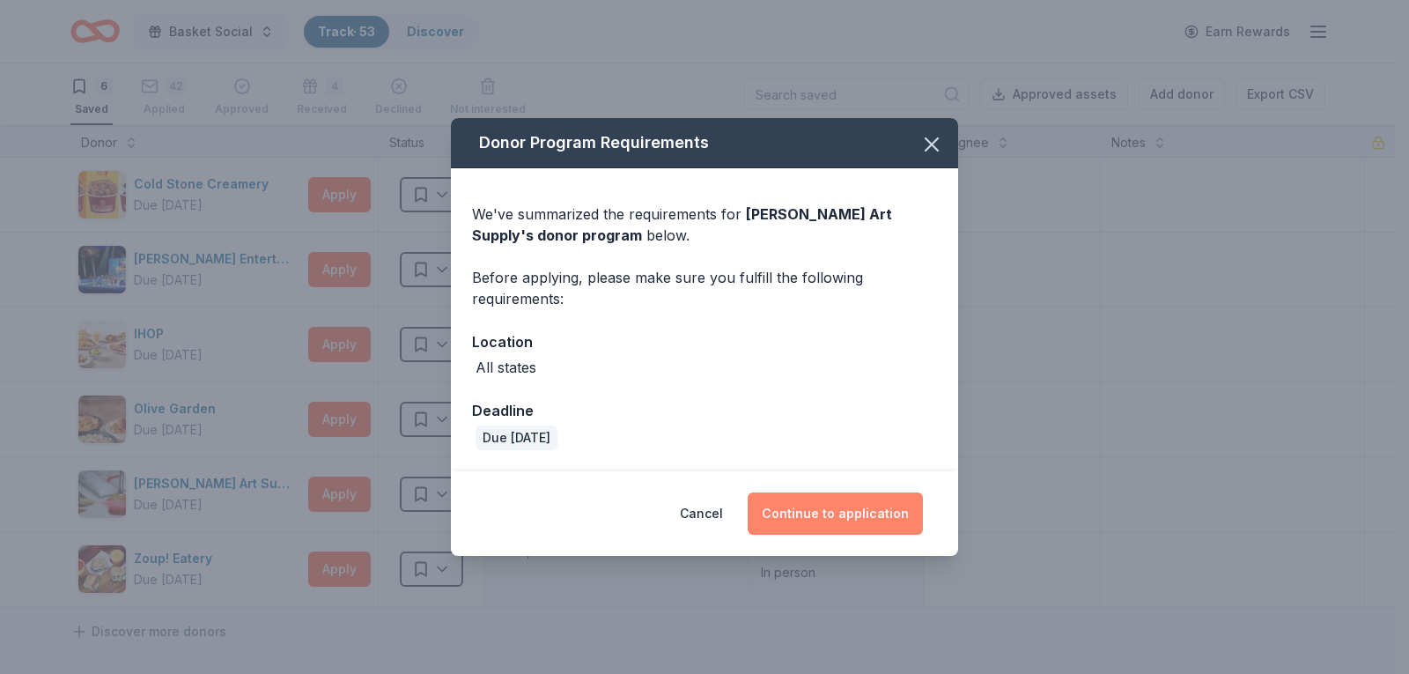
click at [826, 507] on button "Continue to application" at bounding box center [834, 513] width 175 height 42
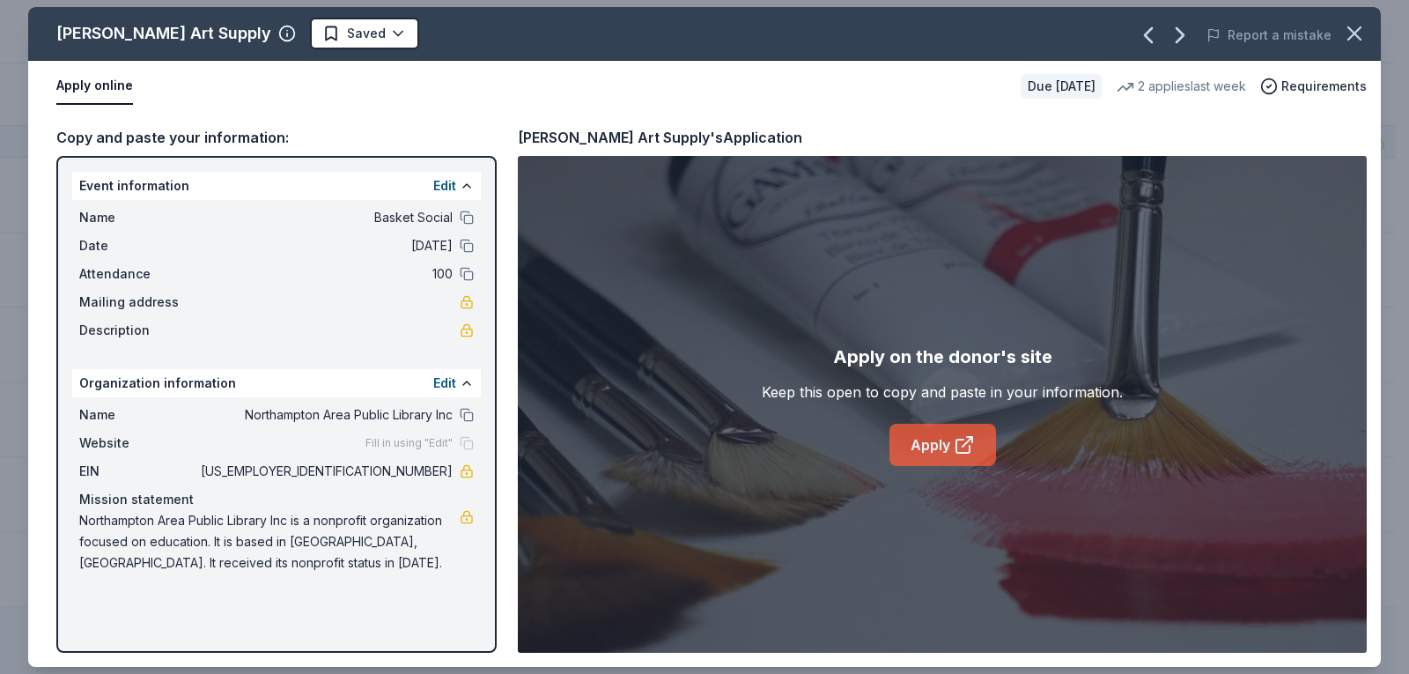
click at [951, 455] on link "Apply" at bounding box center [942, 444] width 107 height 42
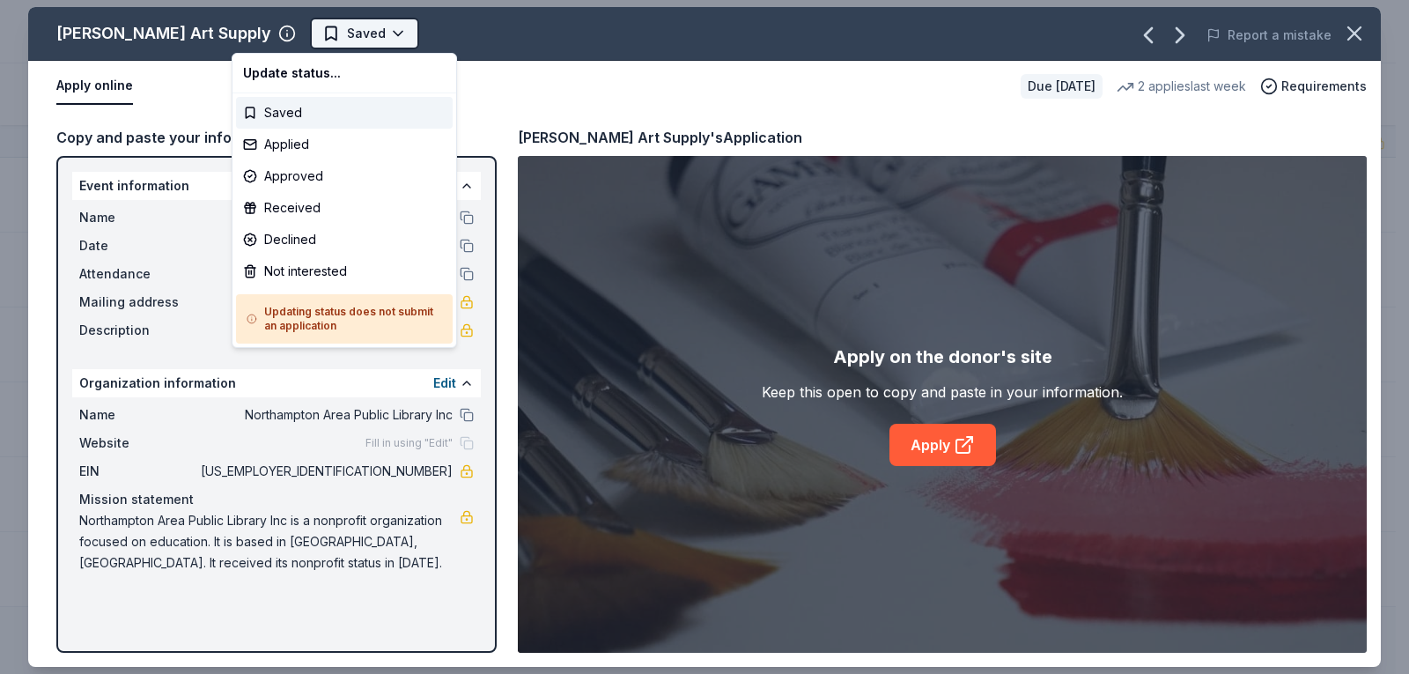
click at [275, 36] on html "Basket Social Track · 53 Discover Earn Rewards 6 Saved 42 Applied Approved 4 Re…" at bounding box center [704, 337] width 1409 height 674
drag, startPoint x: 307, startPoint y: 140, endPoint x: 289, endPoint y: 141, distance: 18.5
click at [306, 141] on div "Applied" at bounding box center [344, 145] width 217 height 32
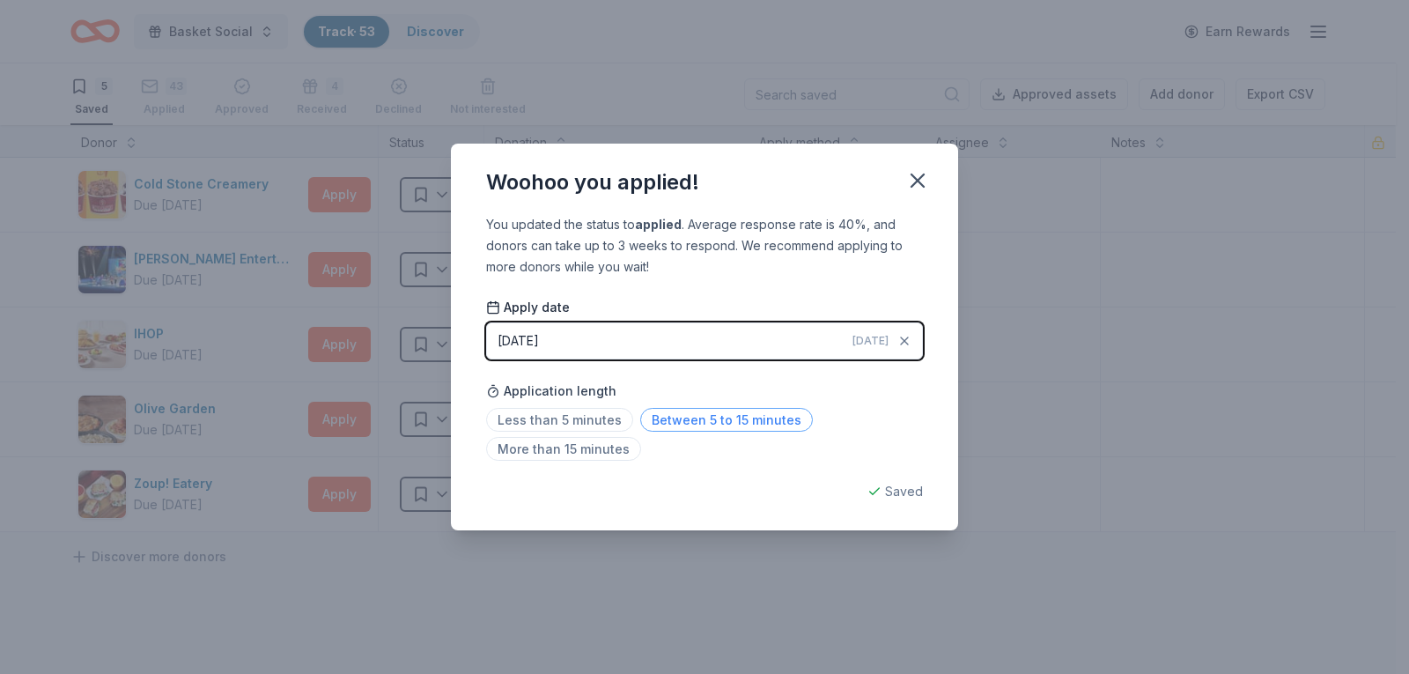
click at [777, 415] on span "Between 5 to 15 minutes" at bounding box center [726, 420] width 173 height 24
click at [932, 182] on button "button" at bounding box center [917, 180] width 39 height 39
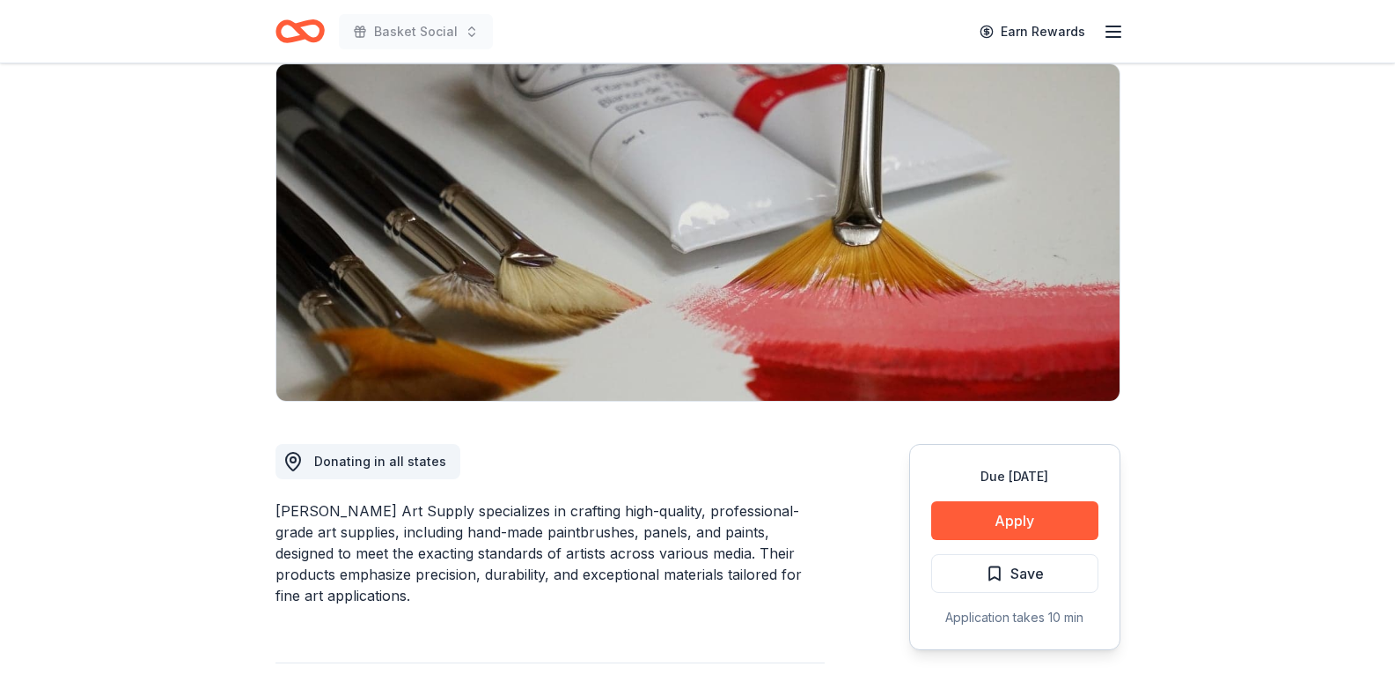
scroll to position [176, 0]
